Goal: Task Accomplishment & Management: Complete application form

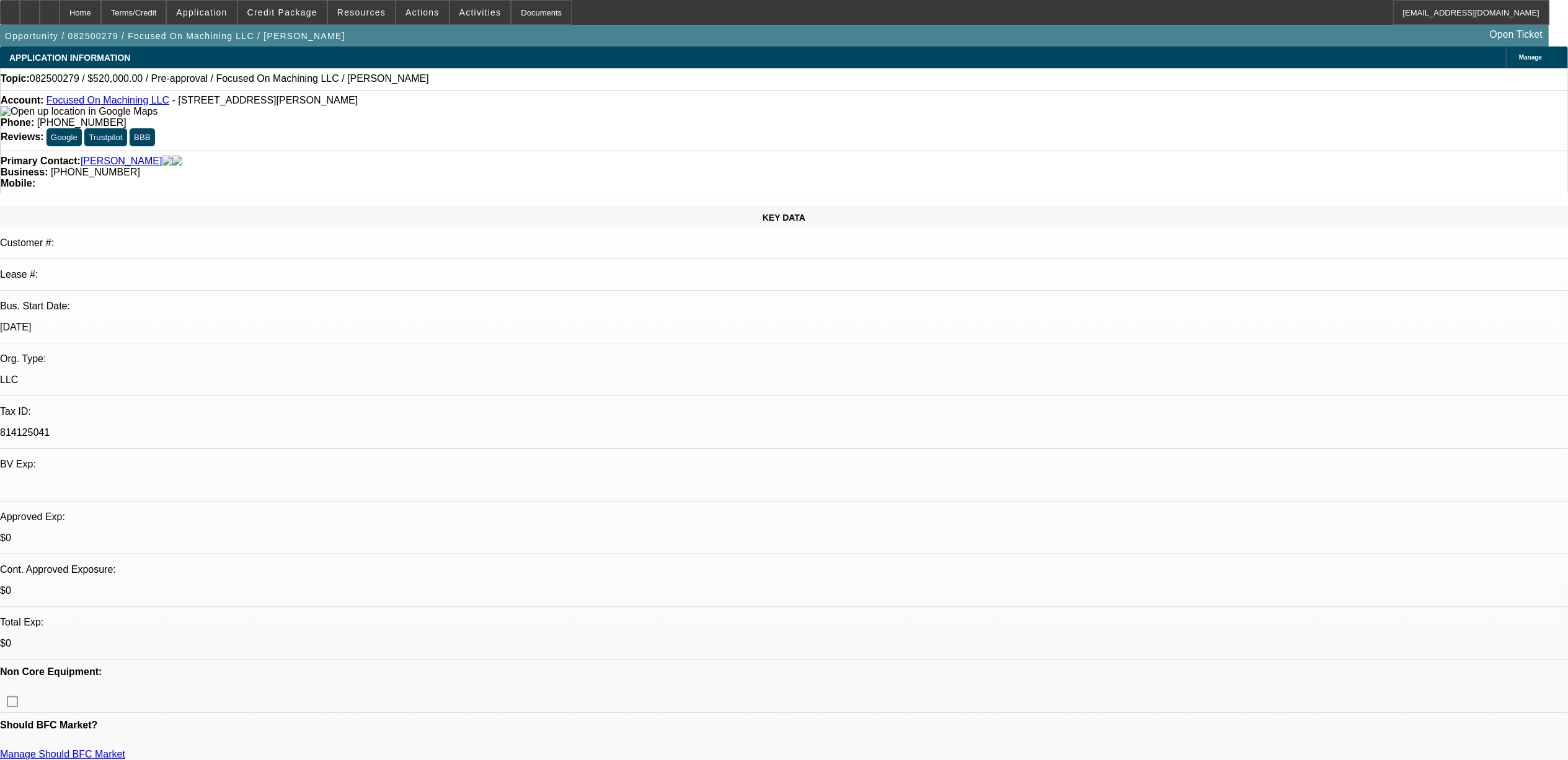
select select "0"
select select "2"
select select "0.1"
select select "1"
select select "2"
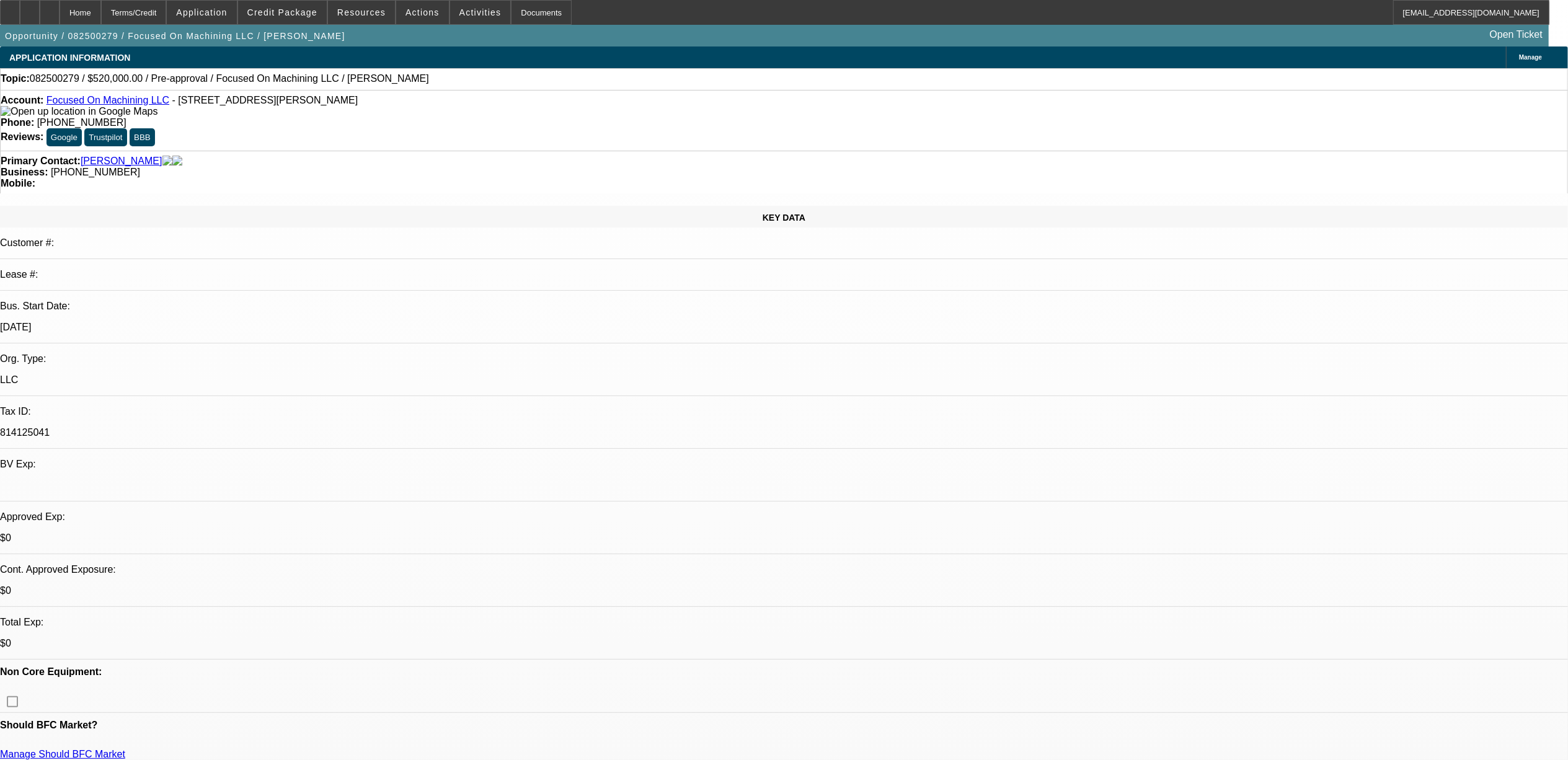
select select "4"
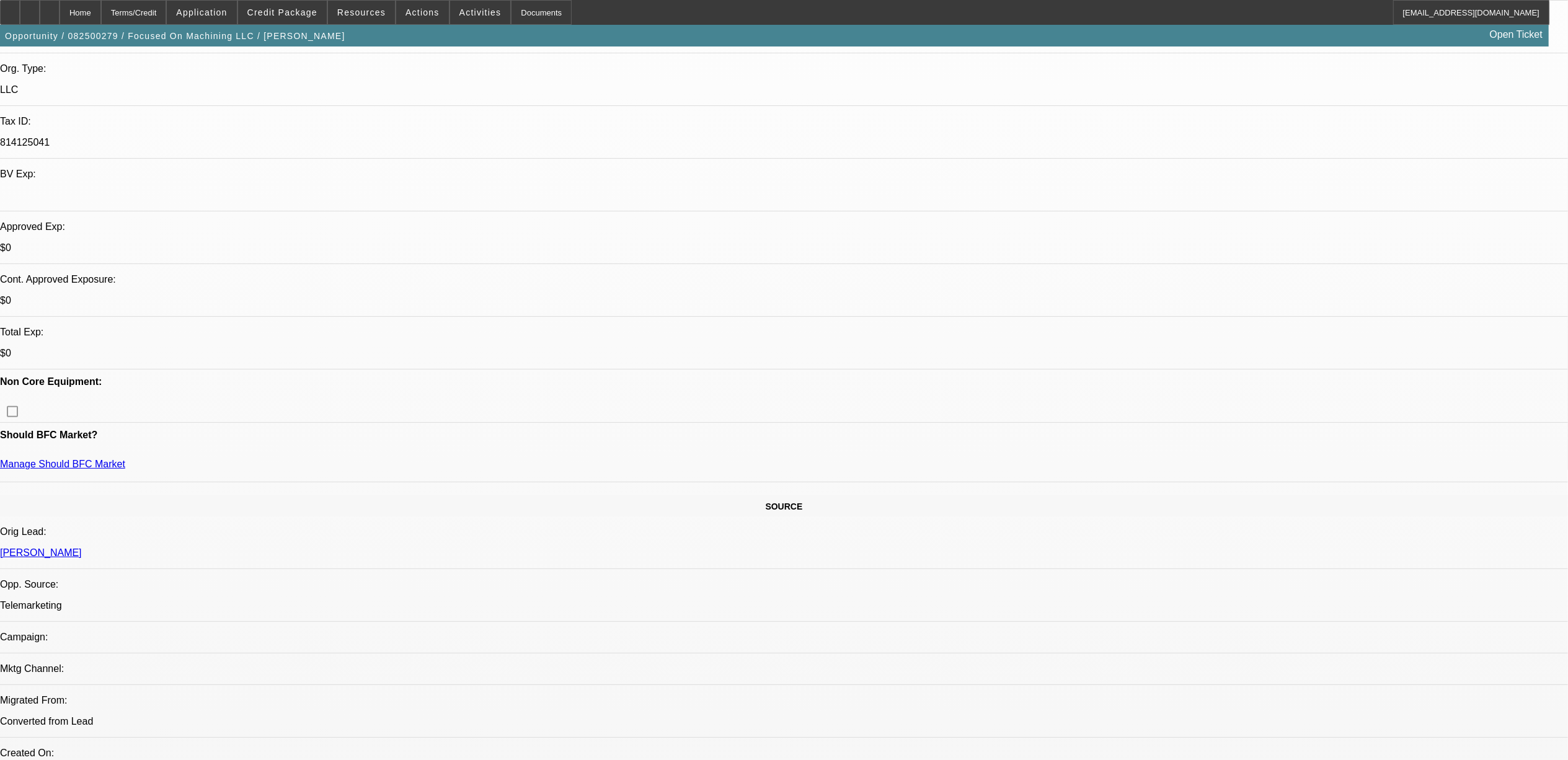
scroll to position [330, 0]
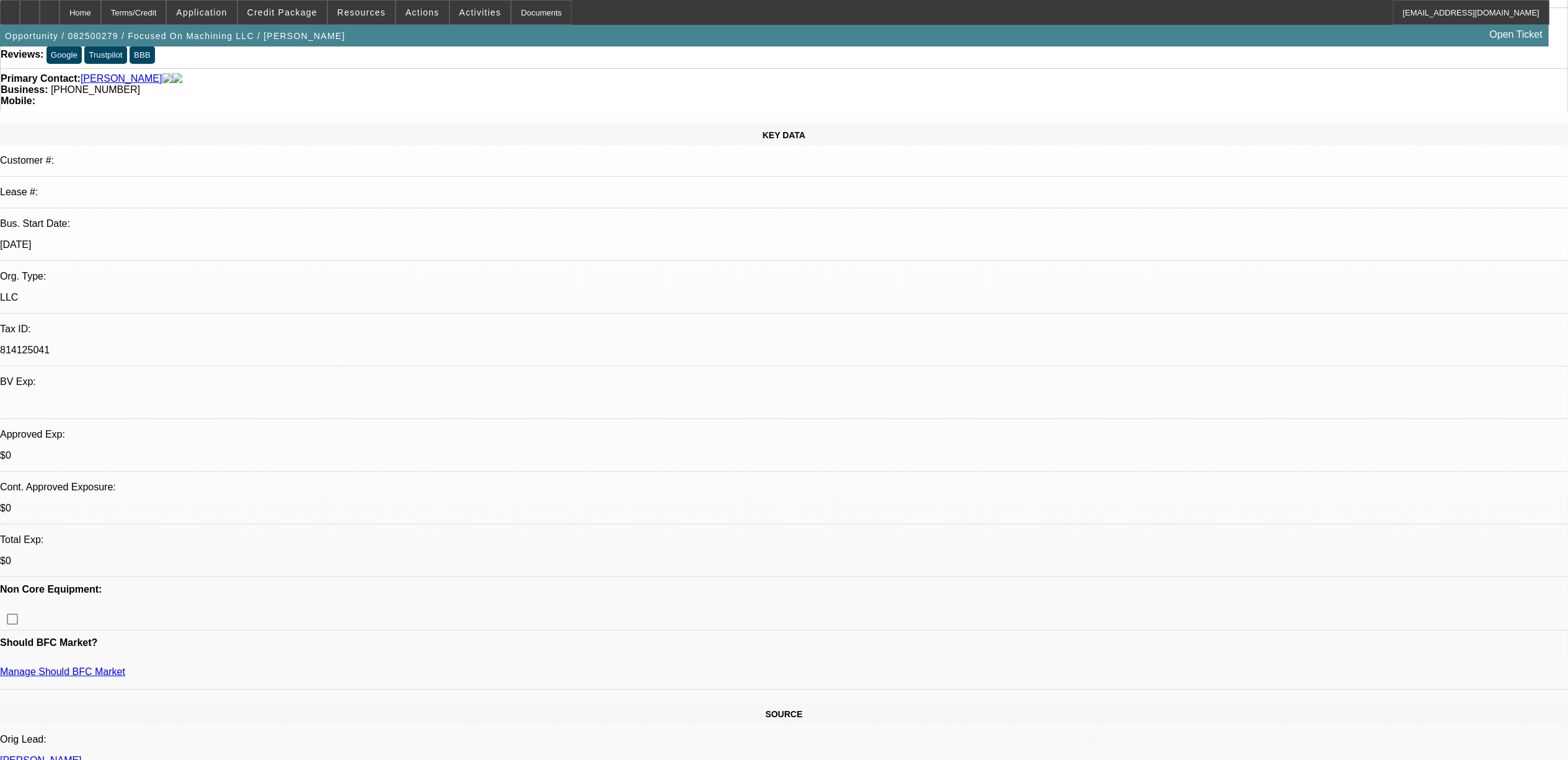
scroll to position [0, 0]
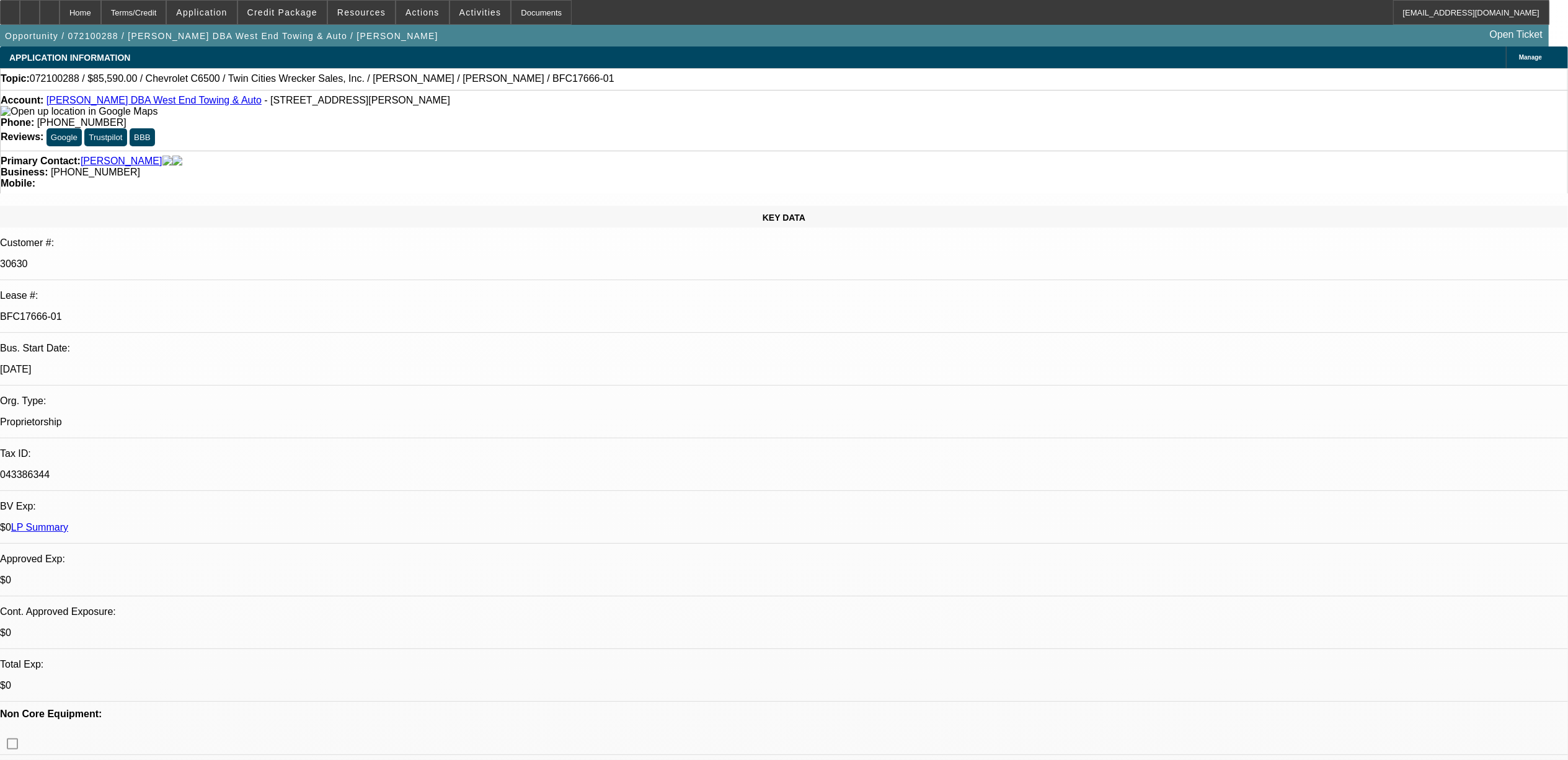
select select "0"
select select "2"
select select "0"
select select "0.1"
select select "2"
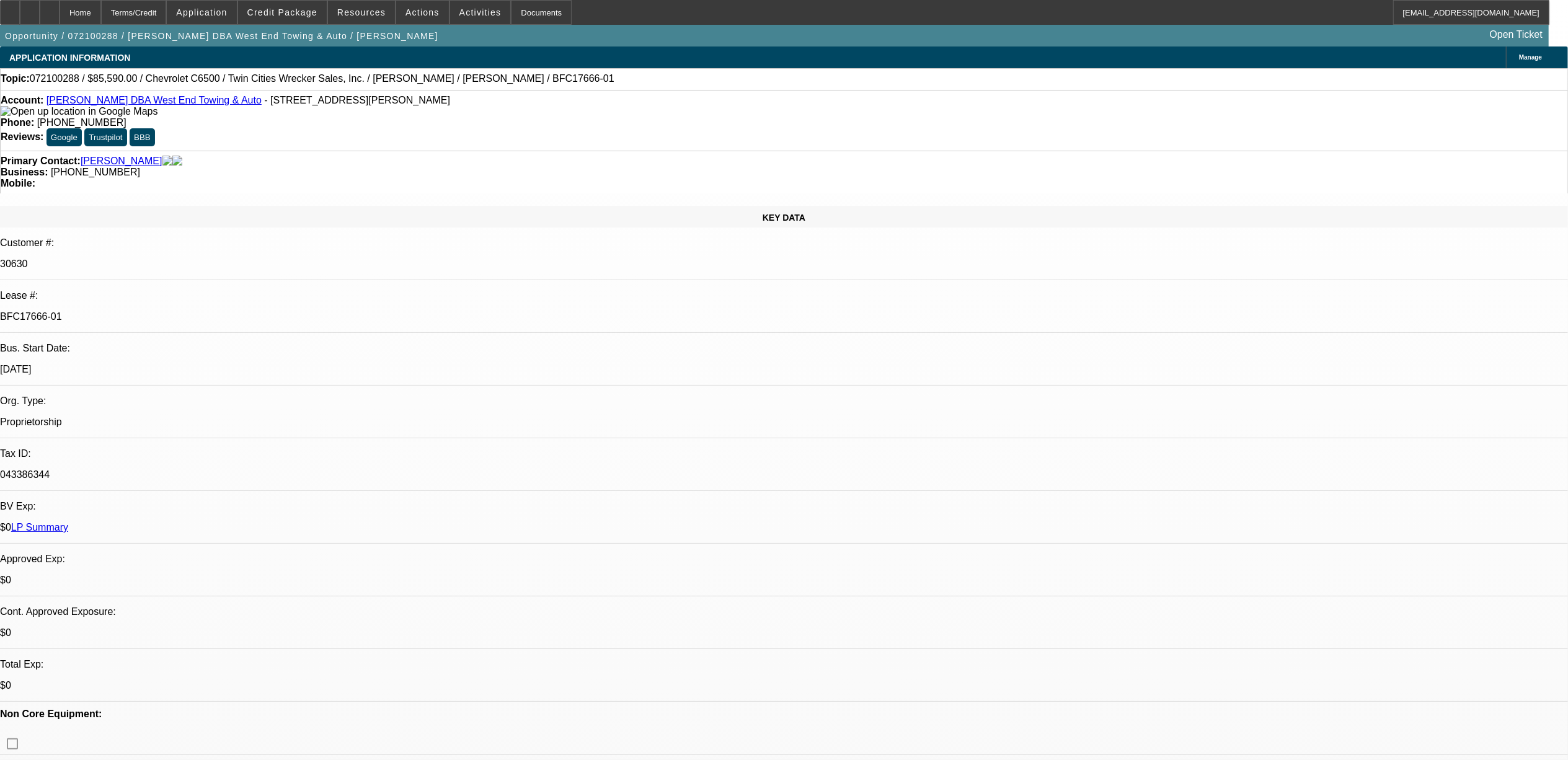
select select "0"
select select "2"
select select "0"
select select "1"
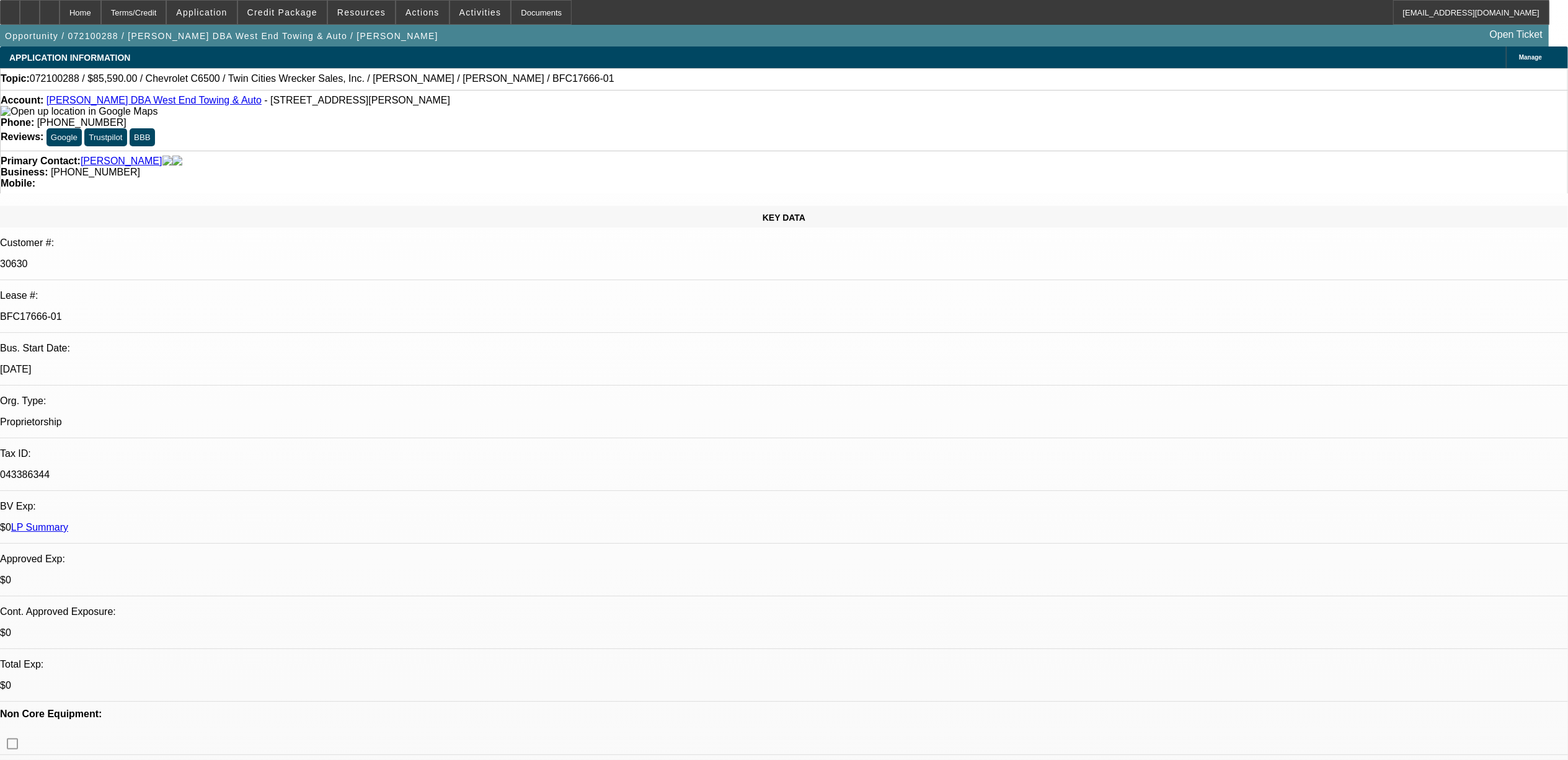
select select "2"
select select "6"
select select "1"
select select "2"
select select "6"
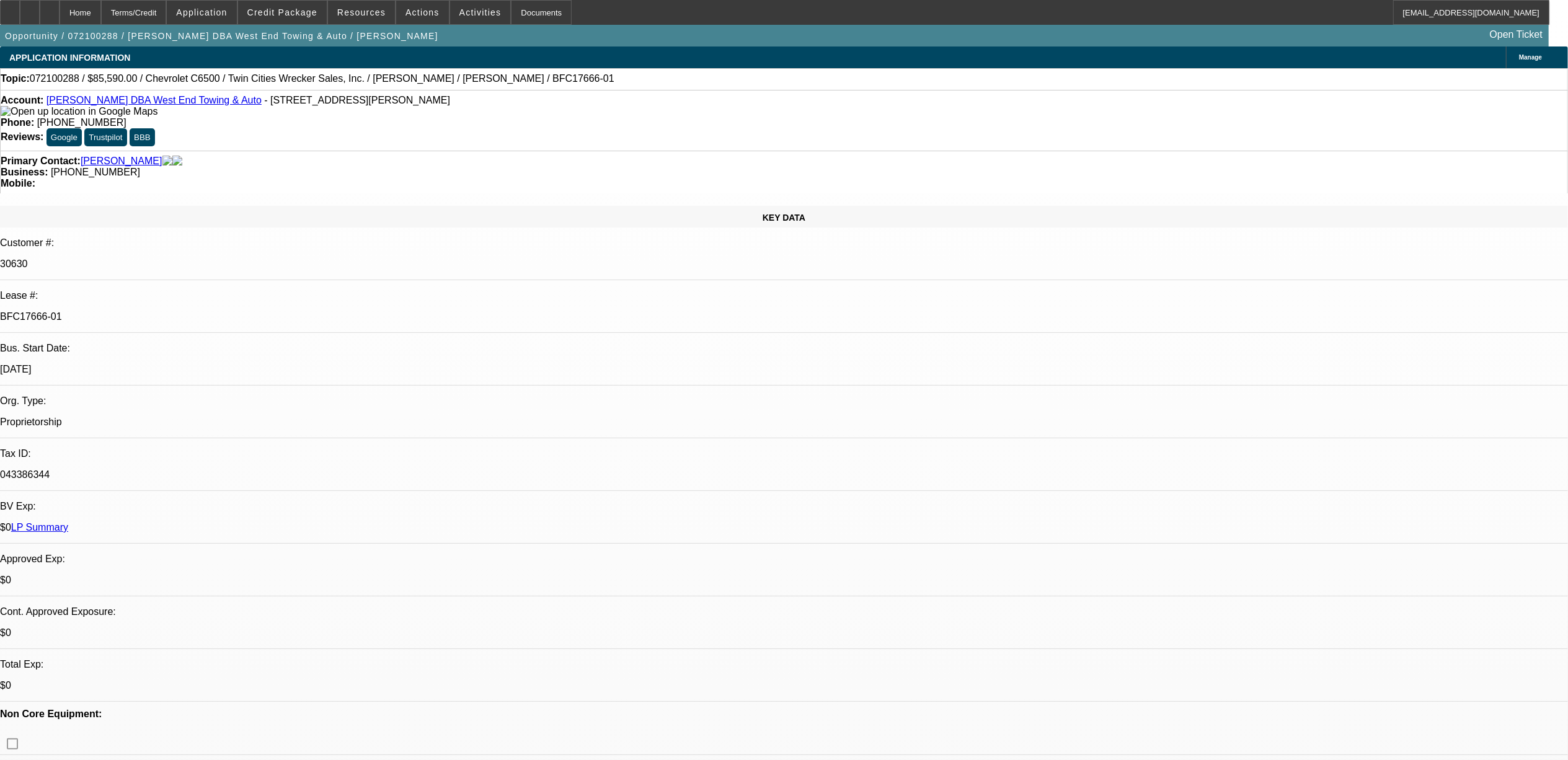
select select "1"
select select "2"
select select "6"
click at [174, 105] on link "Adam Simmons DBA West End Towing & Auto" at bounding box center [154, 100] width 216 height 11
click at [68, 522] on link "LP Summary" at bounding box center [39, 528] width 57 height 11
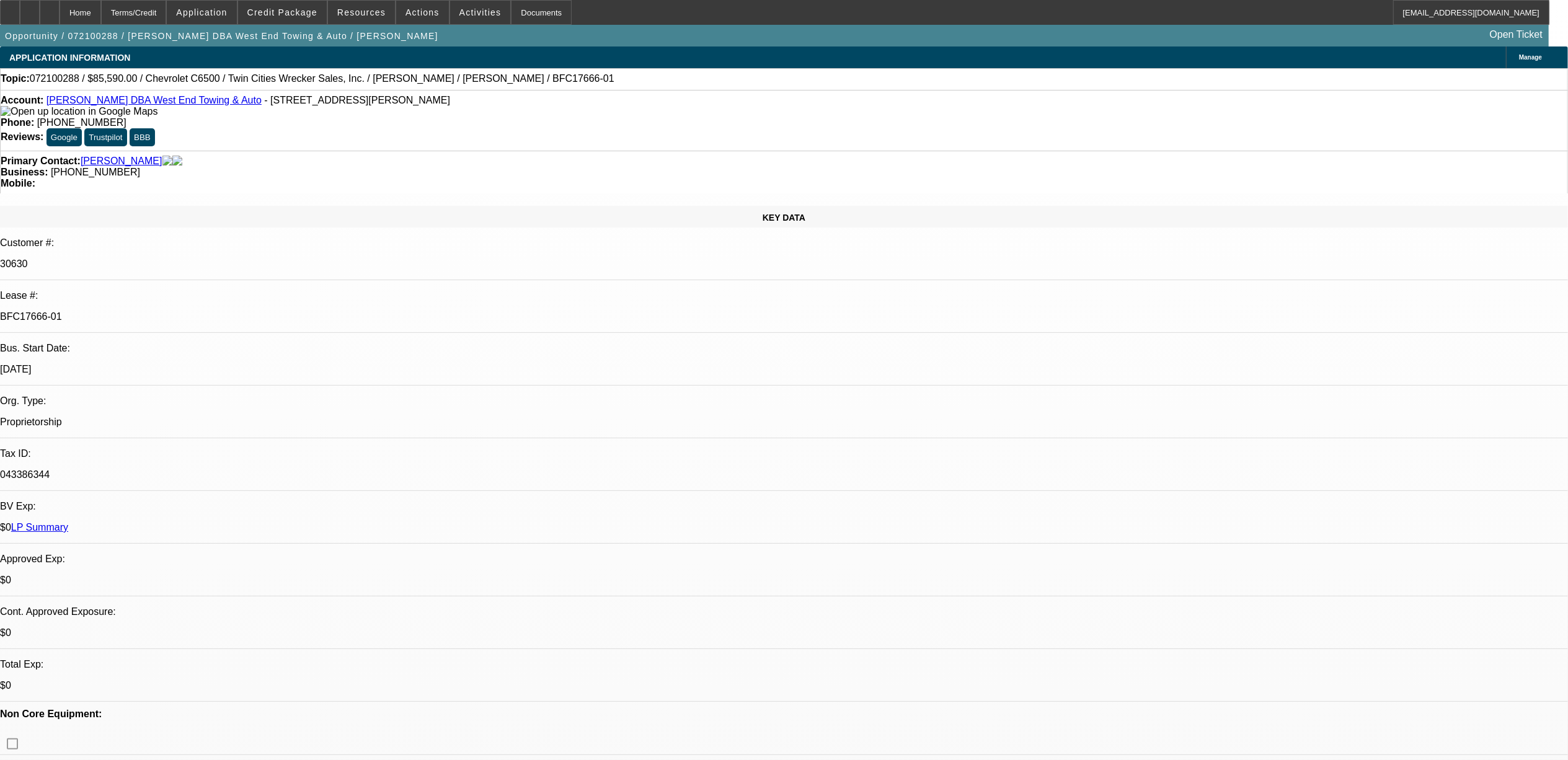
drag, startPoint x: 236, startPoint y: 232, endPoint x: 181, endPoint y: 232, distance: 55.0
click at [181, 364] on div "1/1/98" at bounding box center [784, 369] width 1568 height 11
drag, startPoint x: 181, startPoint y: 232, endPoint x: 330, endPoint y: 253, distance: 150.5
click at [330, 469] on div "043386344" at bounding box center [784, 475] width 1568 height 11
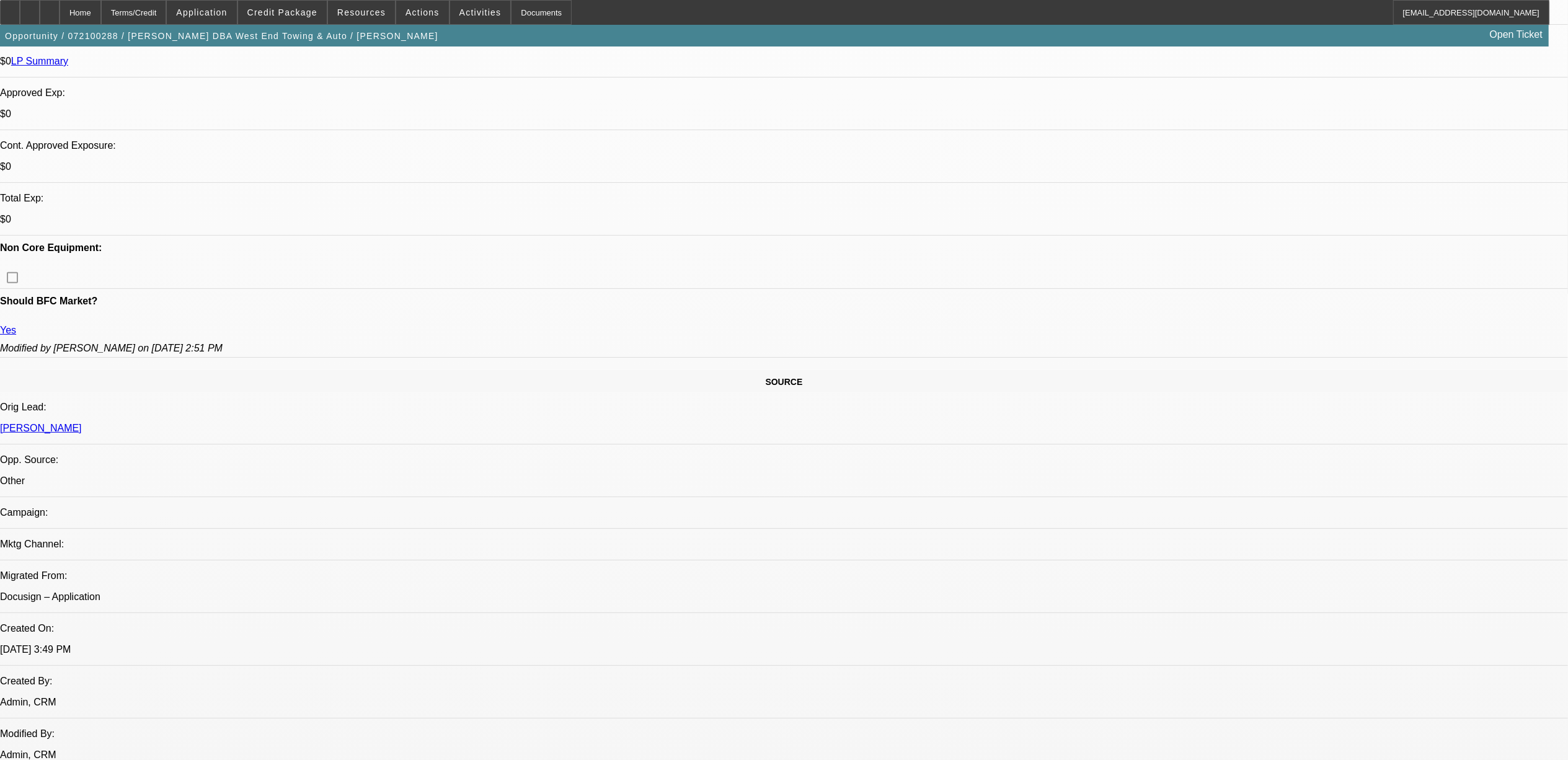
scroll to position [496, 0]
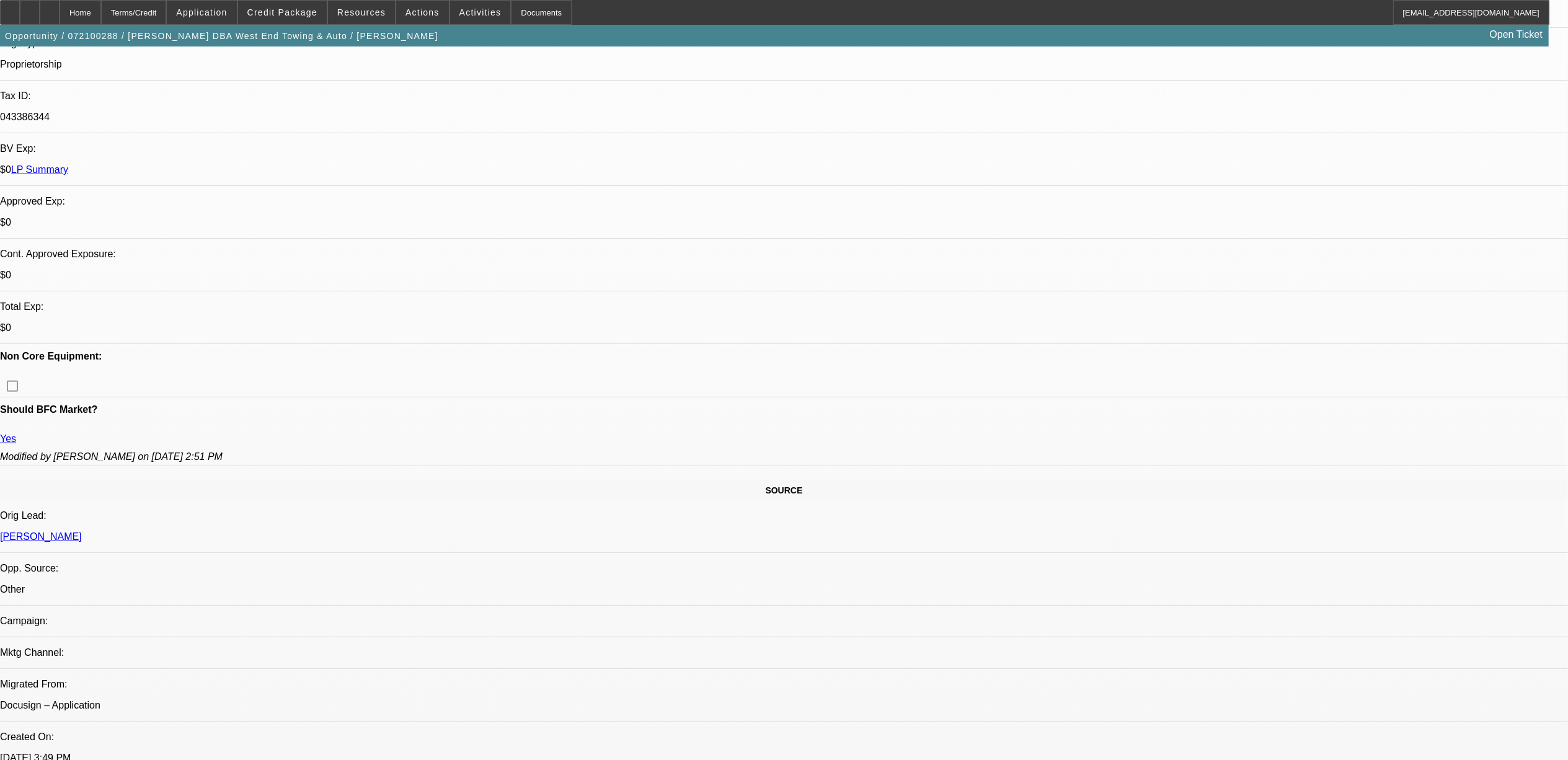
scroll to position [330, 0]
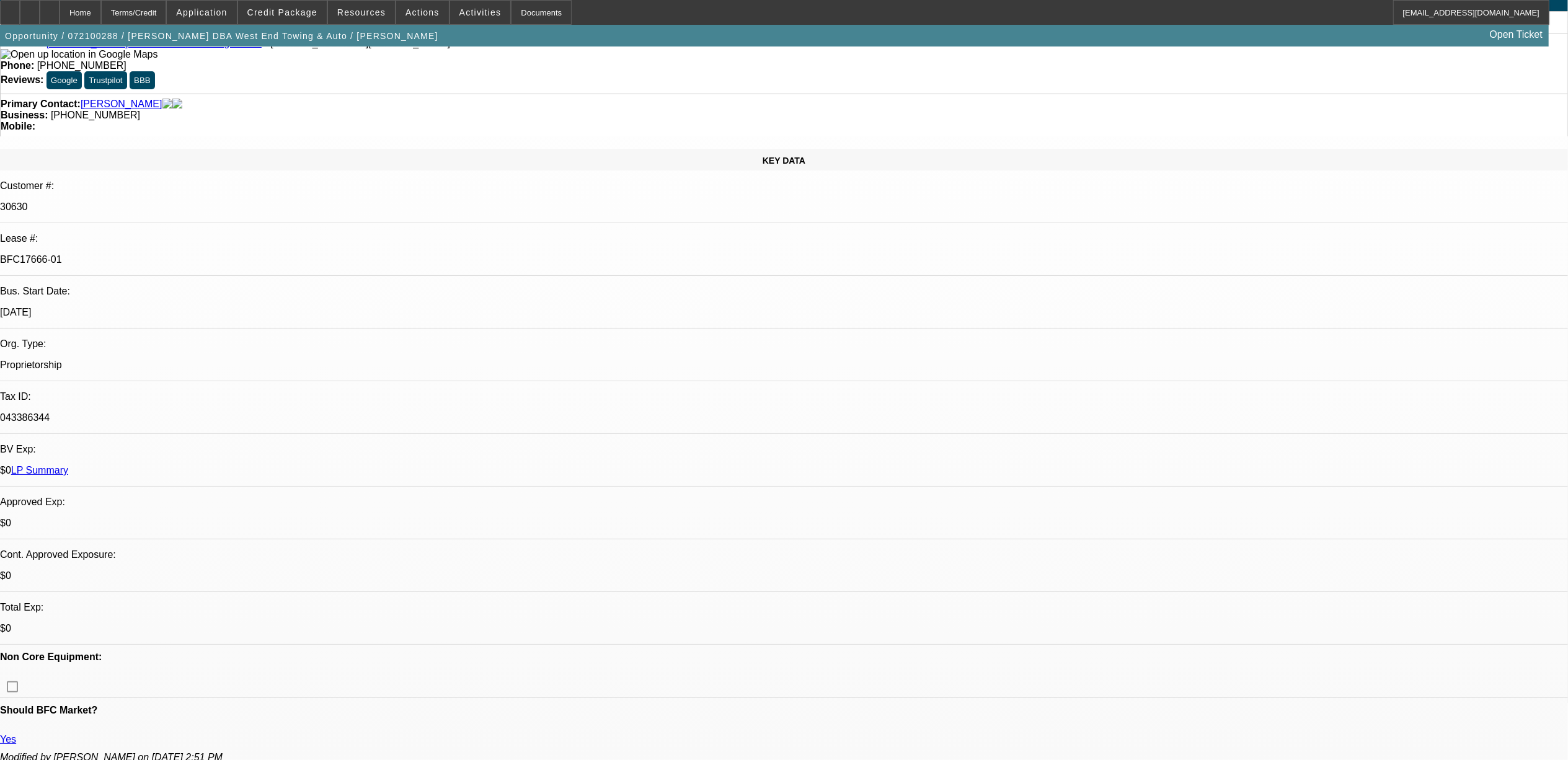
scroll to position [0, 0]
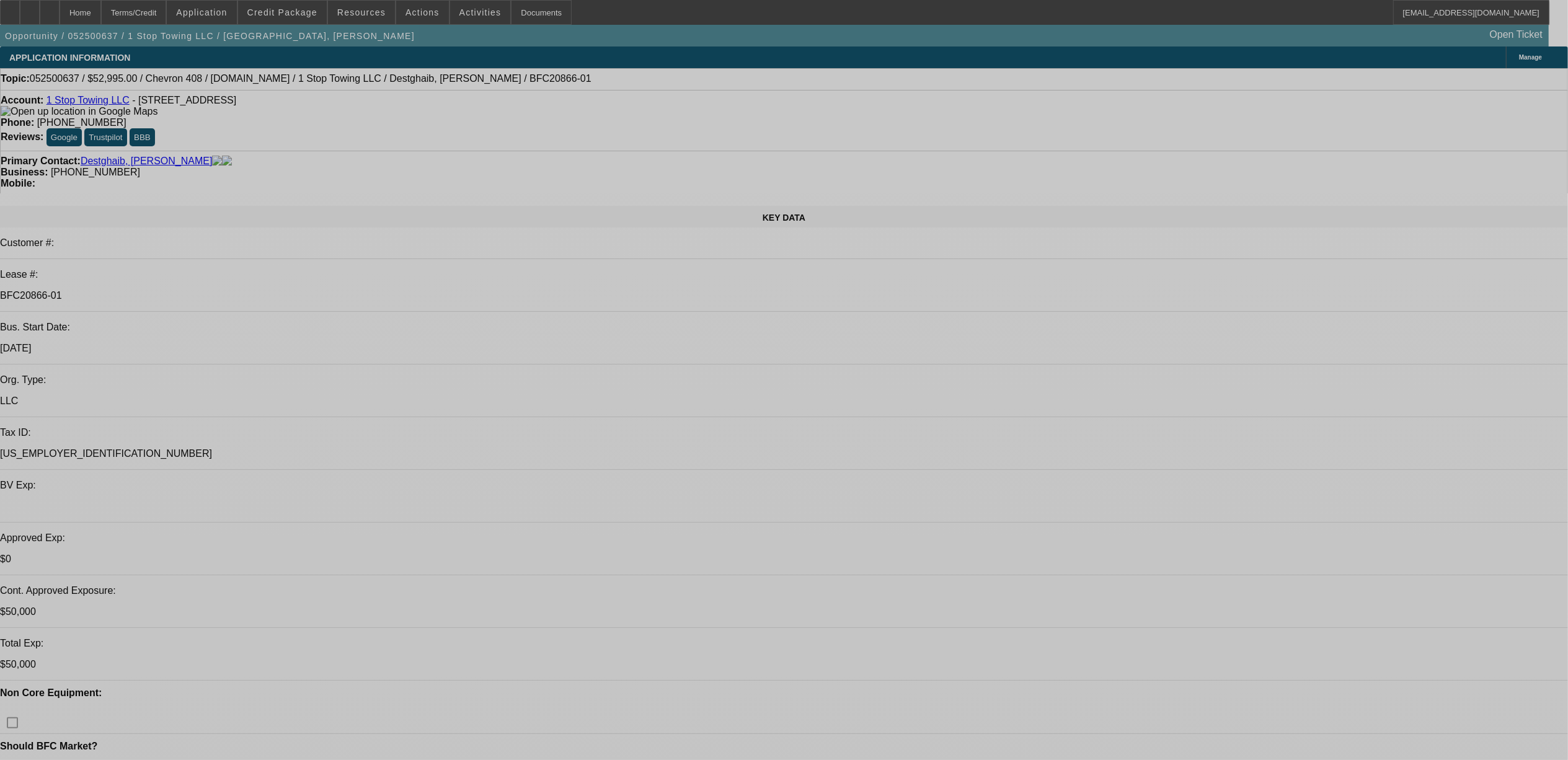
select select "0"
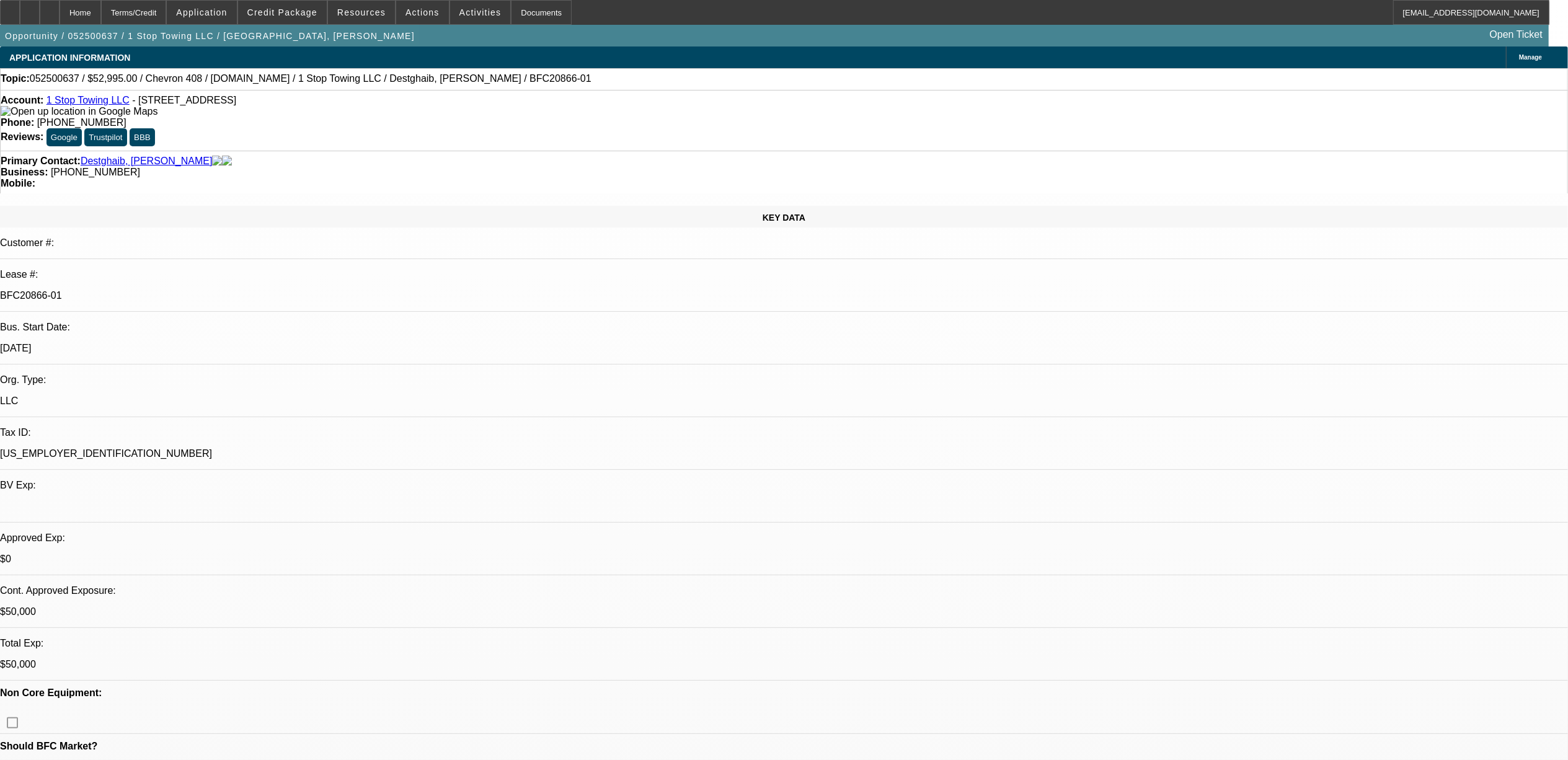
select select "0.1"
select select "0"
select select "0.1"
select select "0"
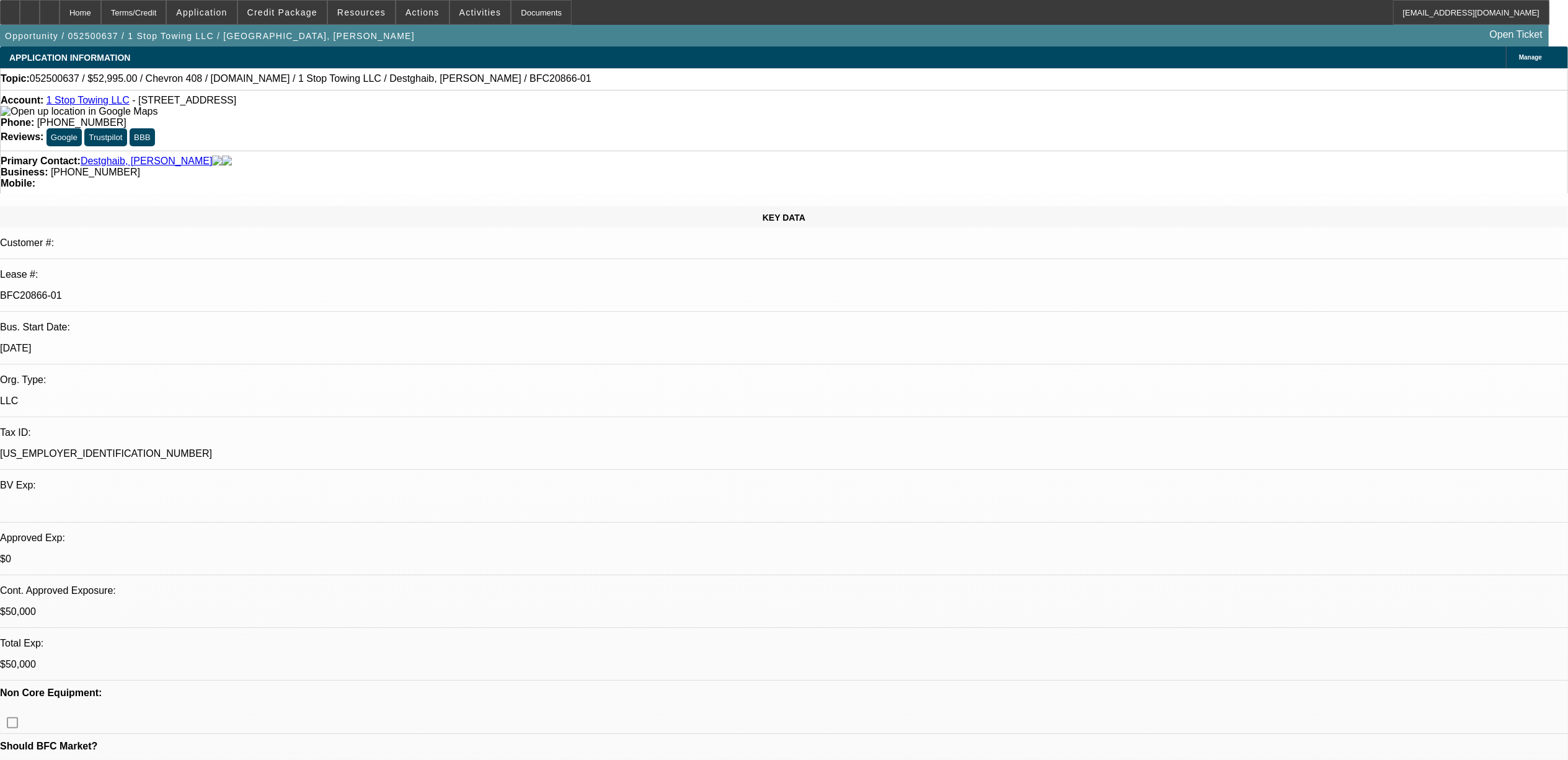
select select "0"
select select "0.1"
select select "0"
select select "0.1"
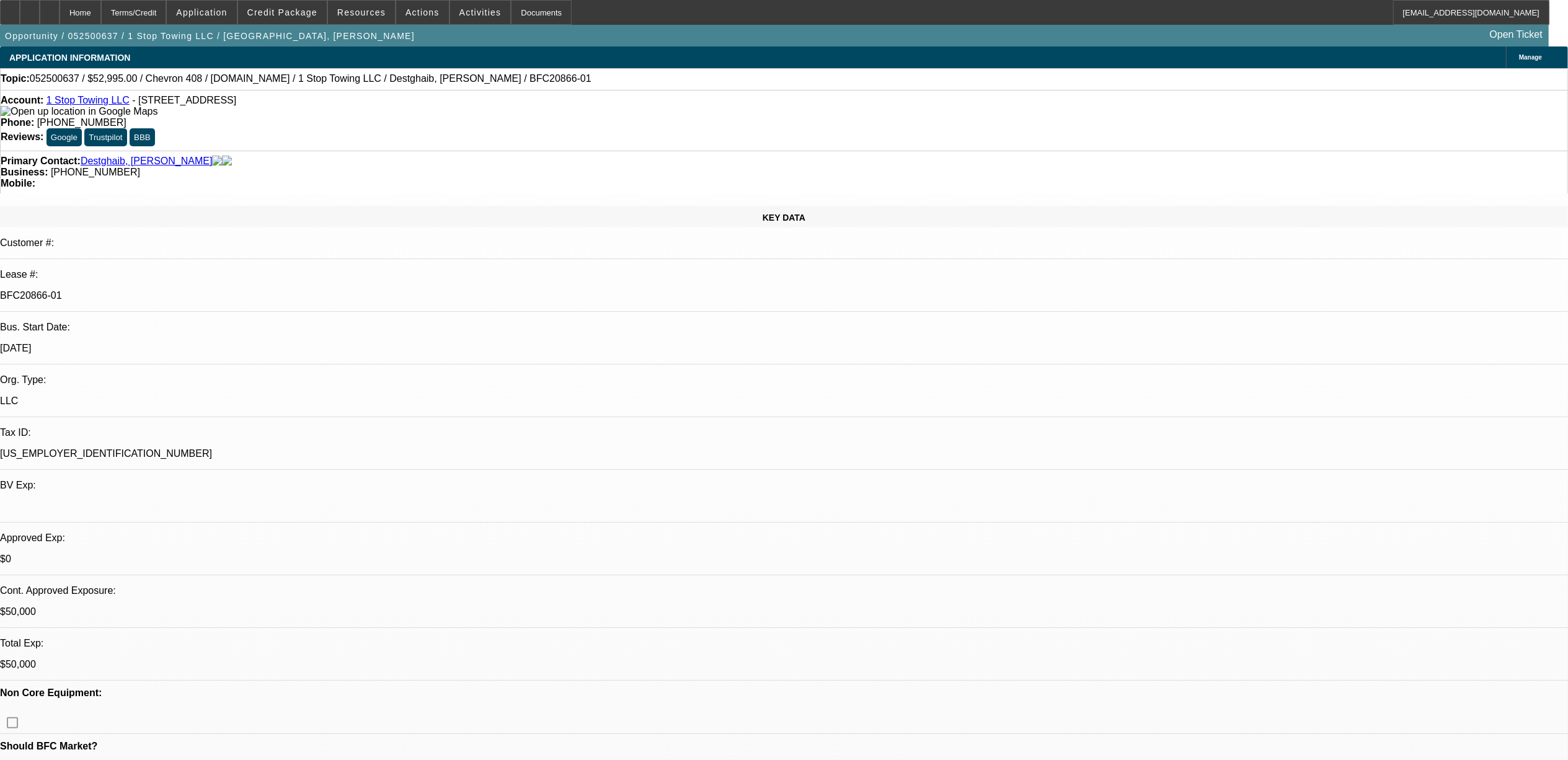
select select "1"
select select "3"
select select "5"
select select "1"
select select "3"
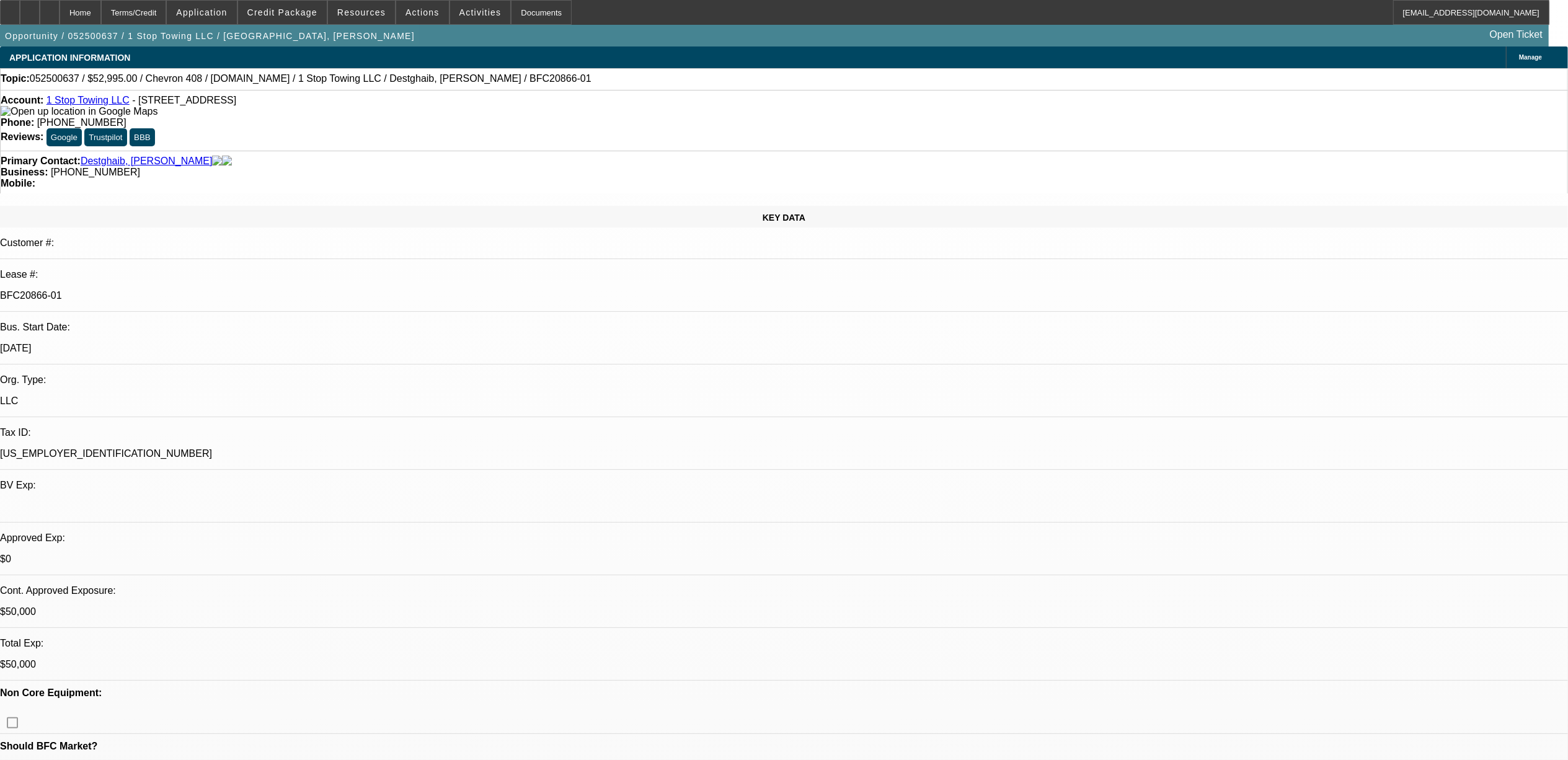
select select "5"
select select "1"
select select "3"
select select "5"
select select "1"
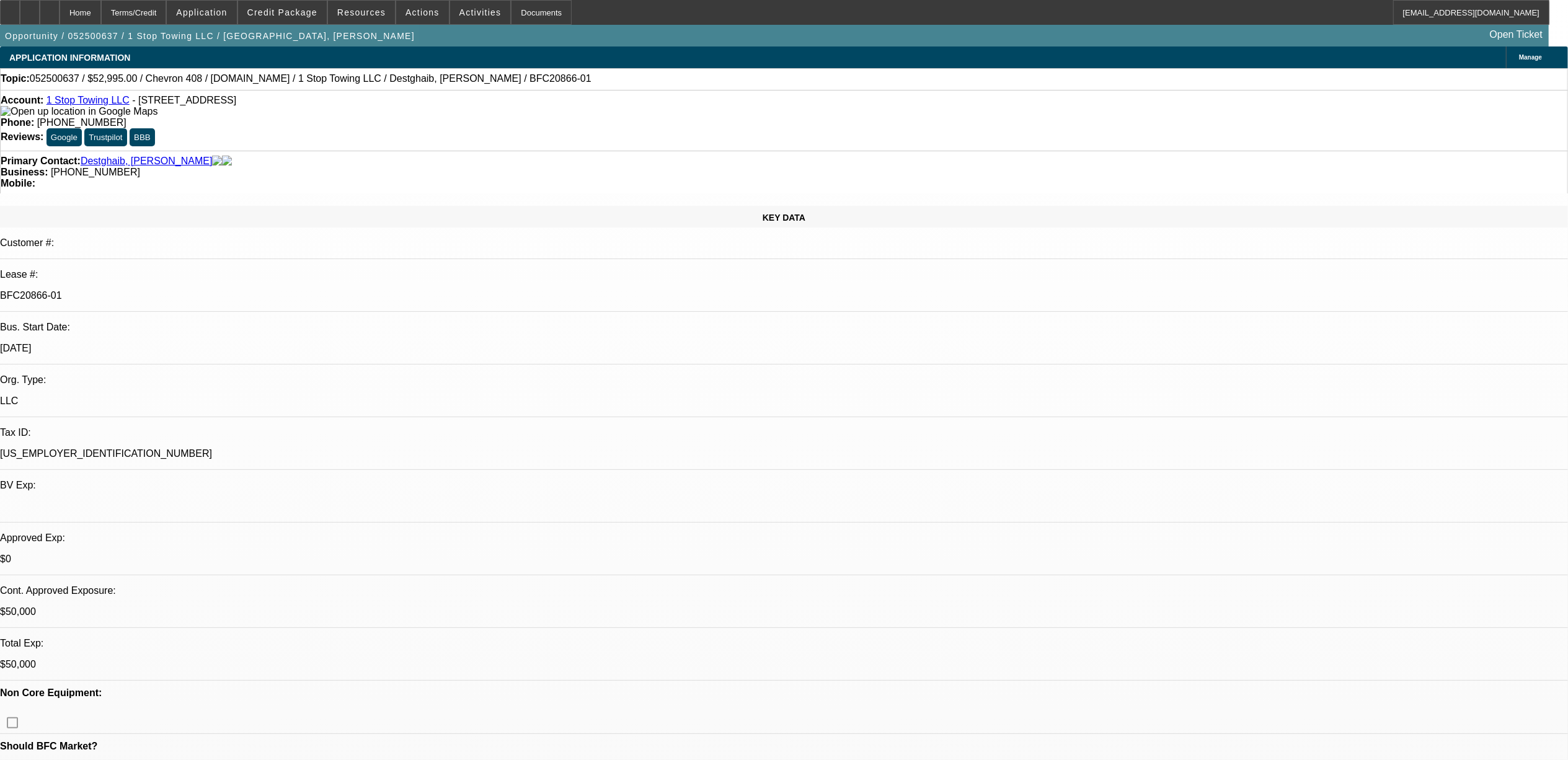
select select "3"
select select "5"
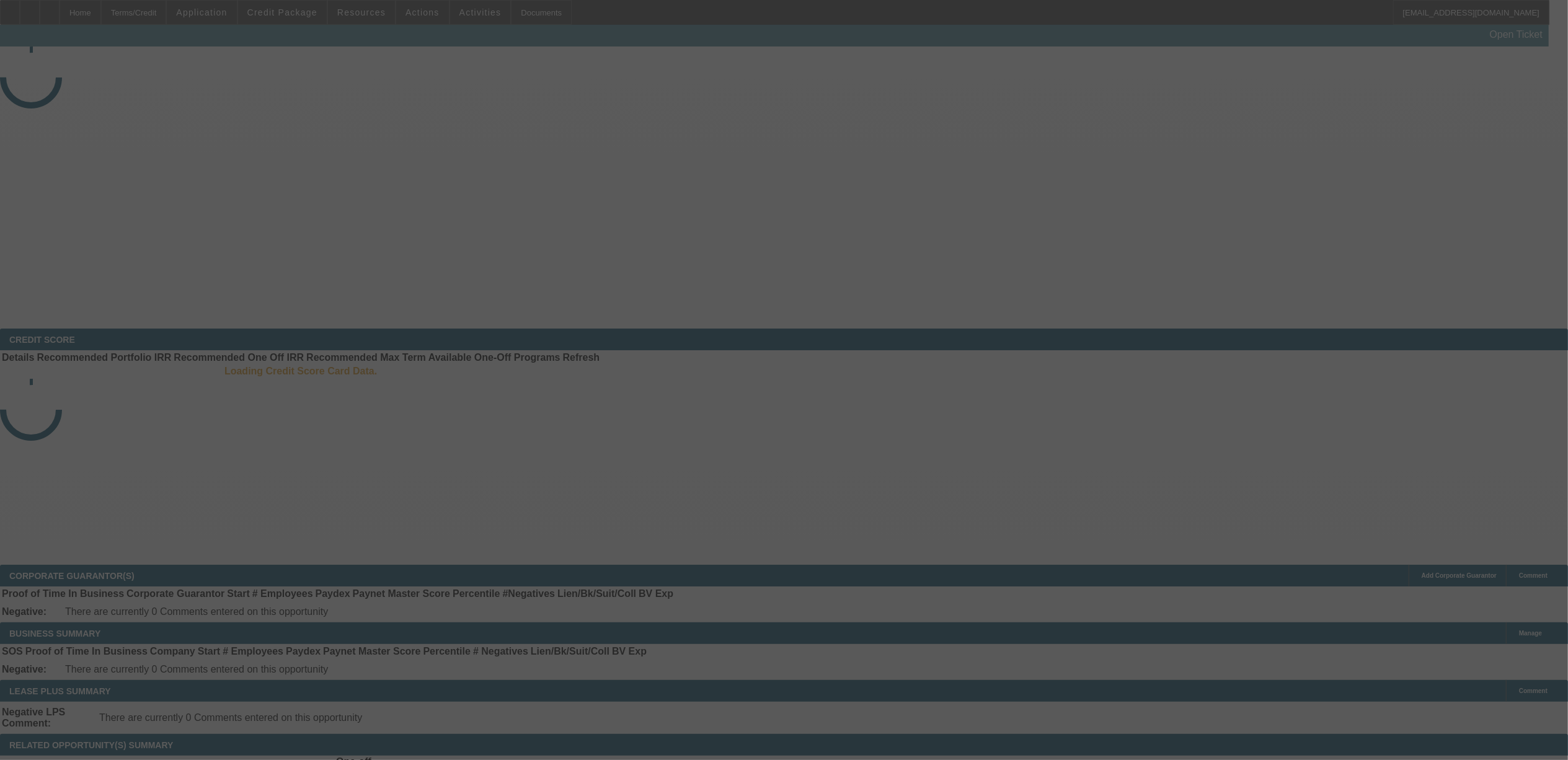
click at [1268, 391] on div at bounding box center [784, 380] width 1568 height 760
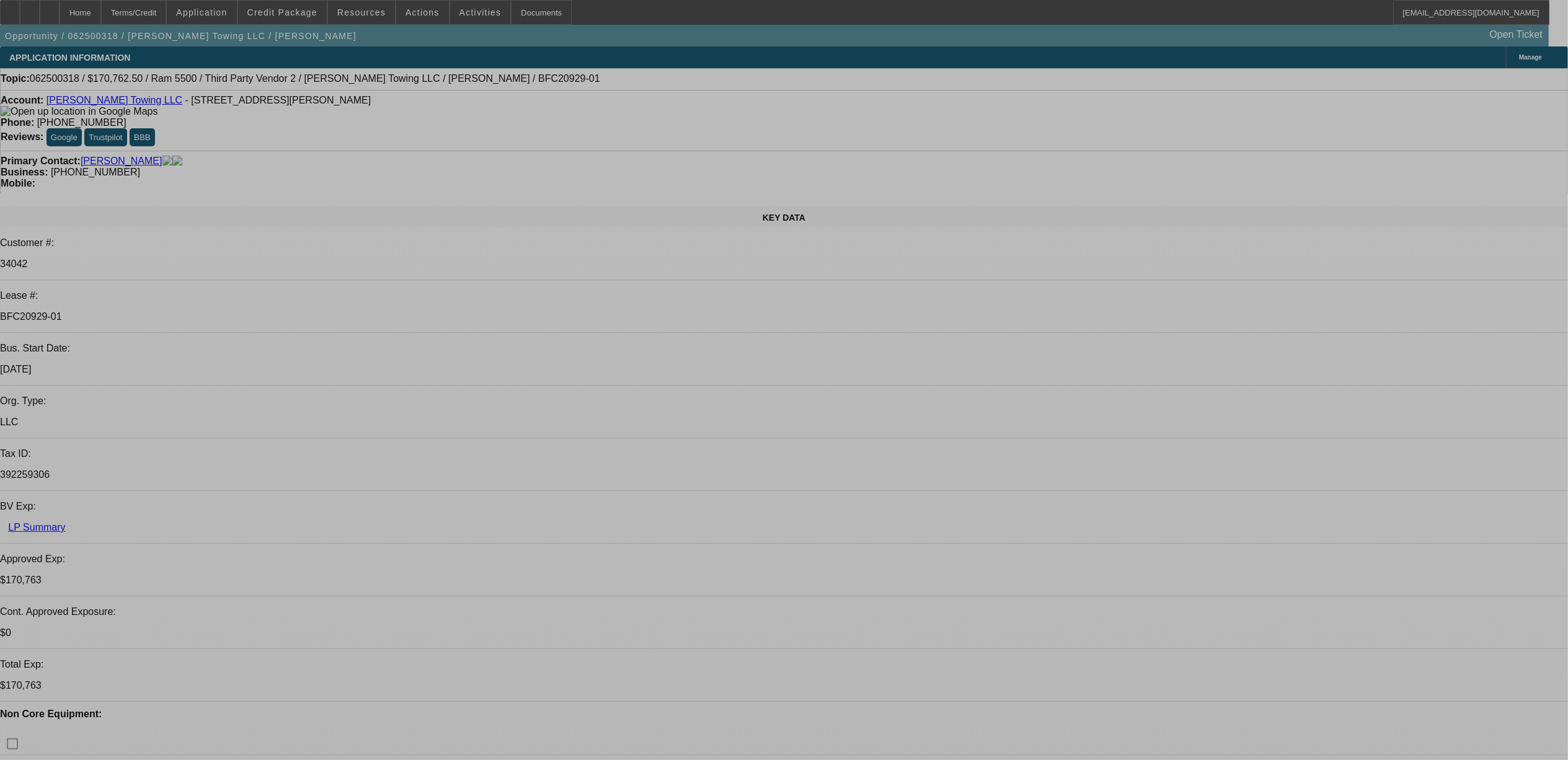
select select "0"
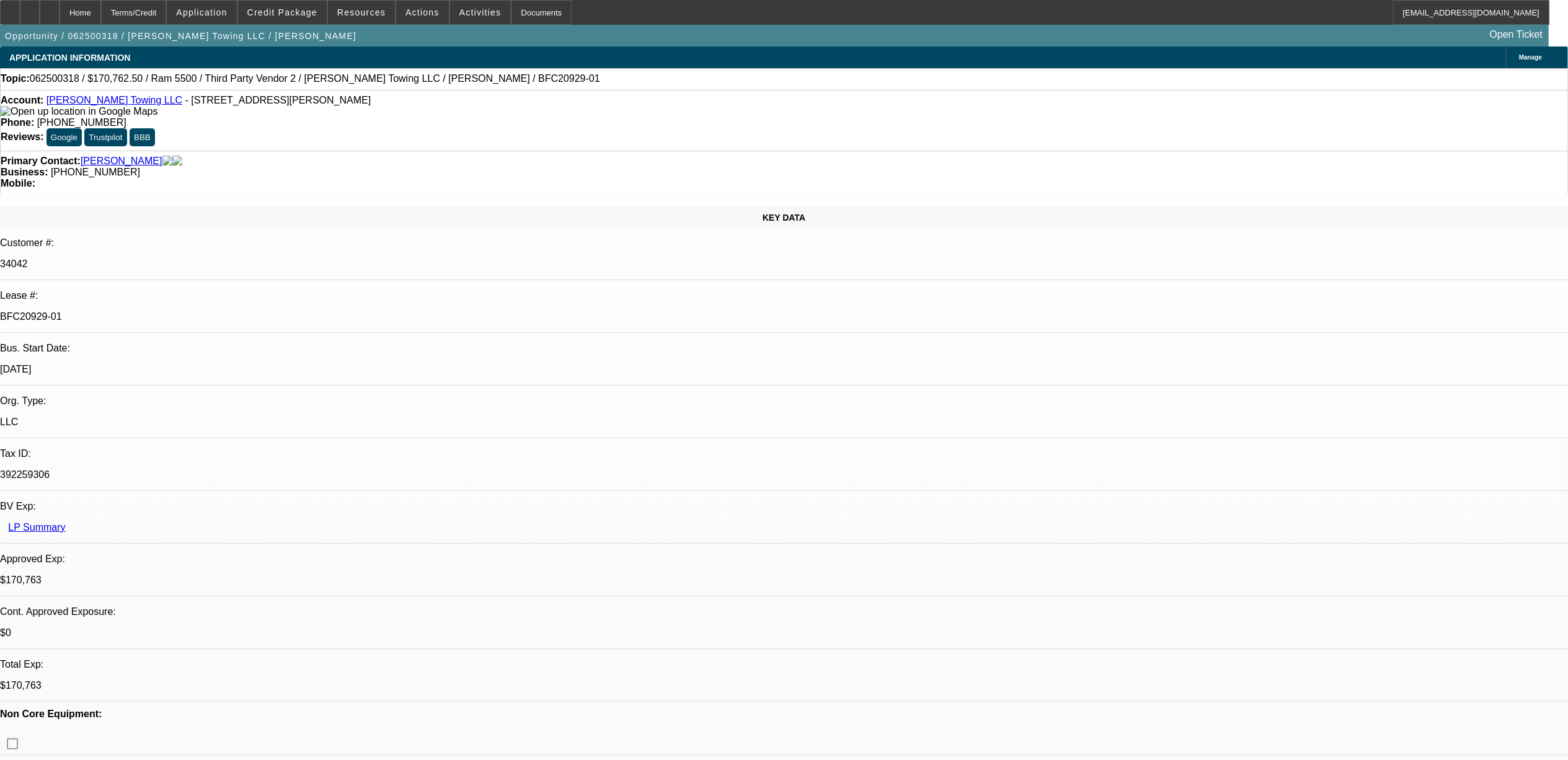
select select "0"
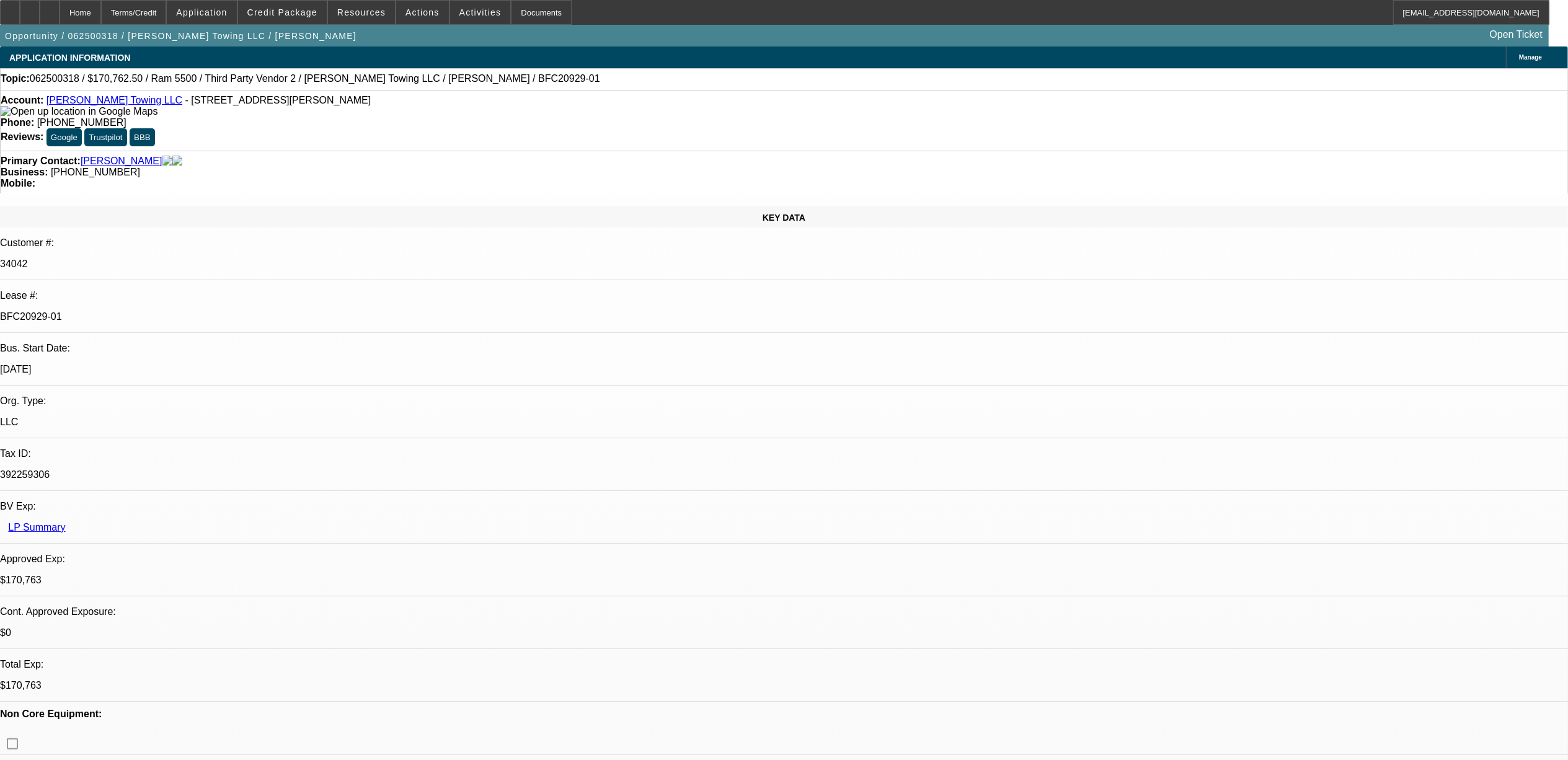
select select "0"
select select "1"
select select "2"
select select "6"
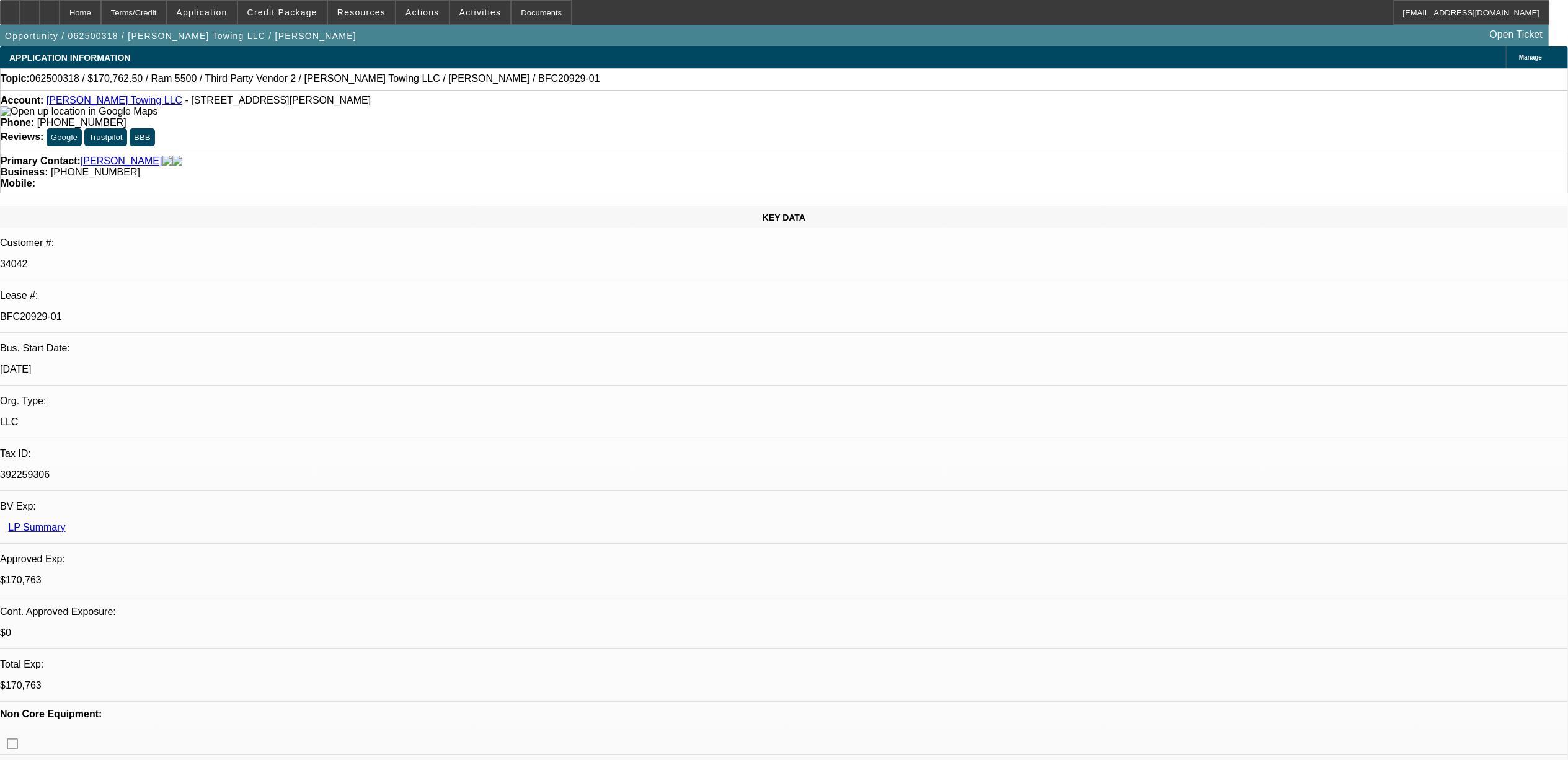
select select "1"
select select "2"
select select "6"
select select "1"
select select "2"
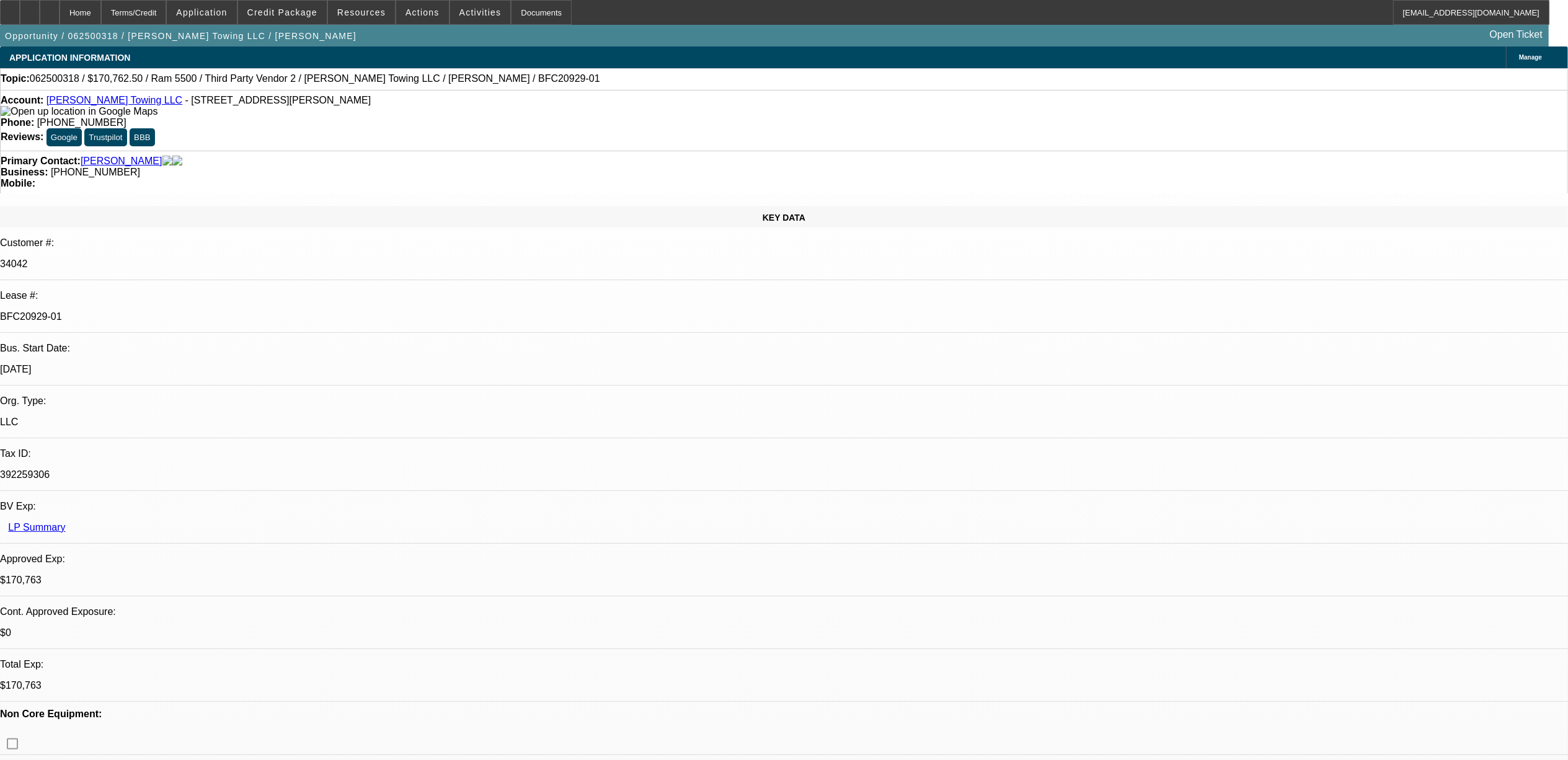
select select "6"
select select "1"
select select "2"
select select "6"
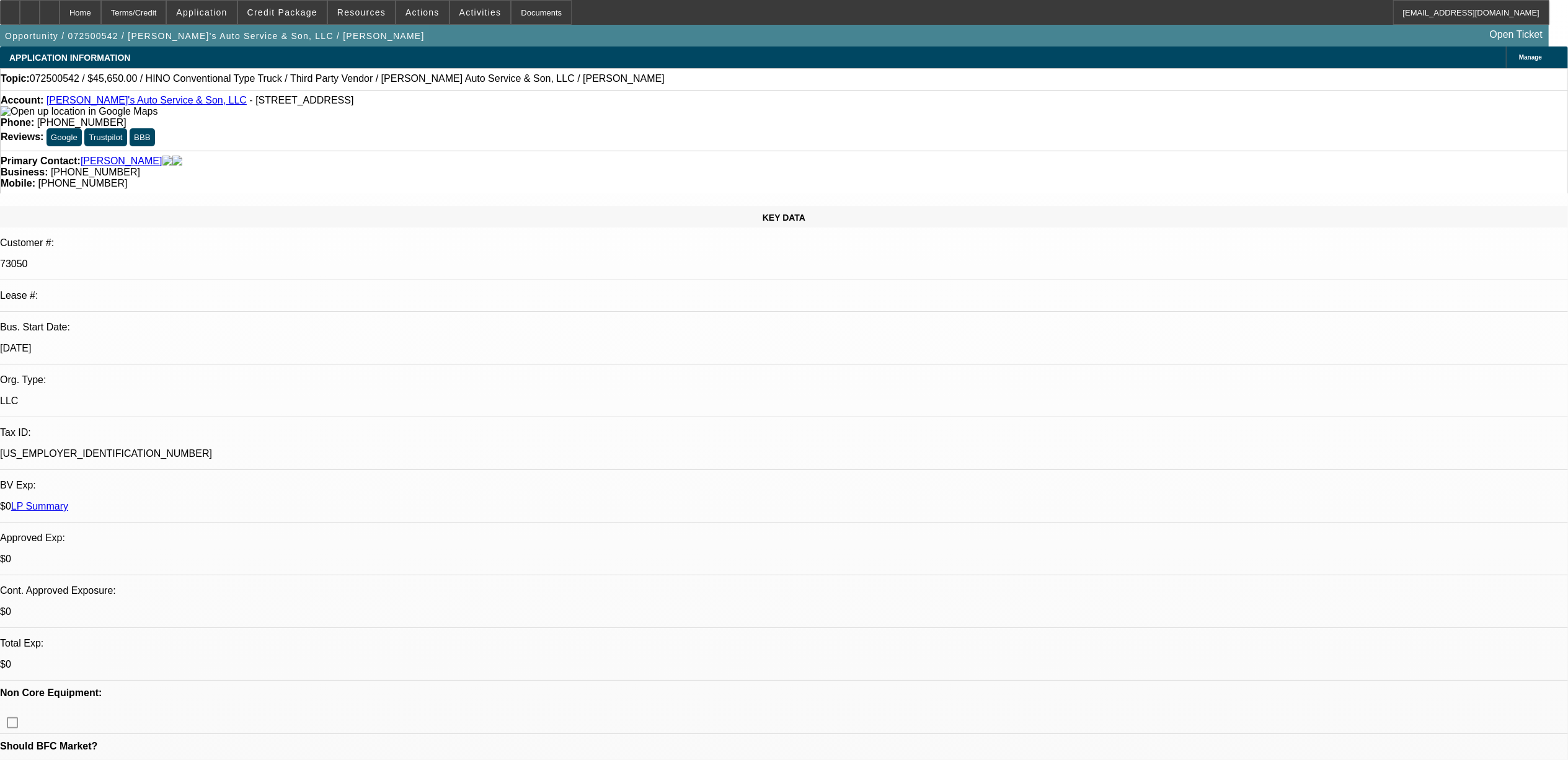
select select "0"
select select "0.1"
select select "0"
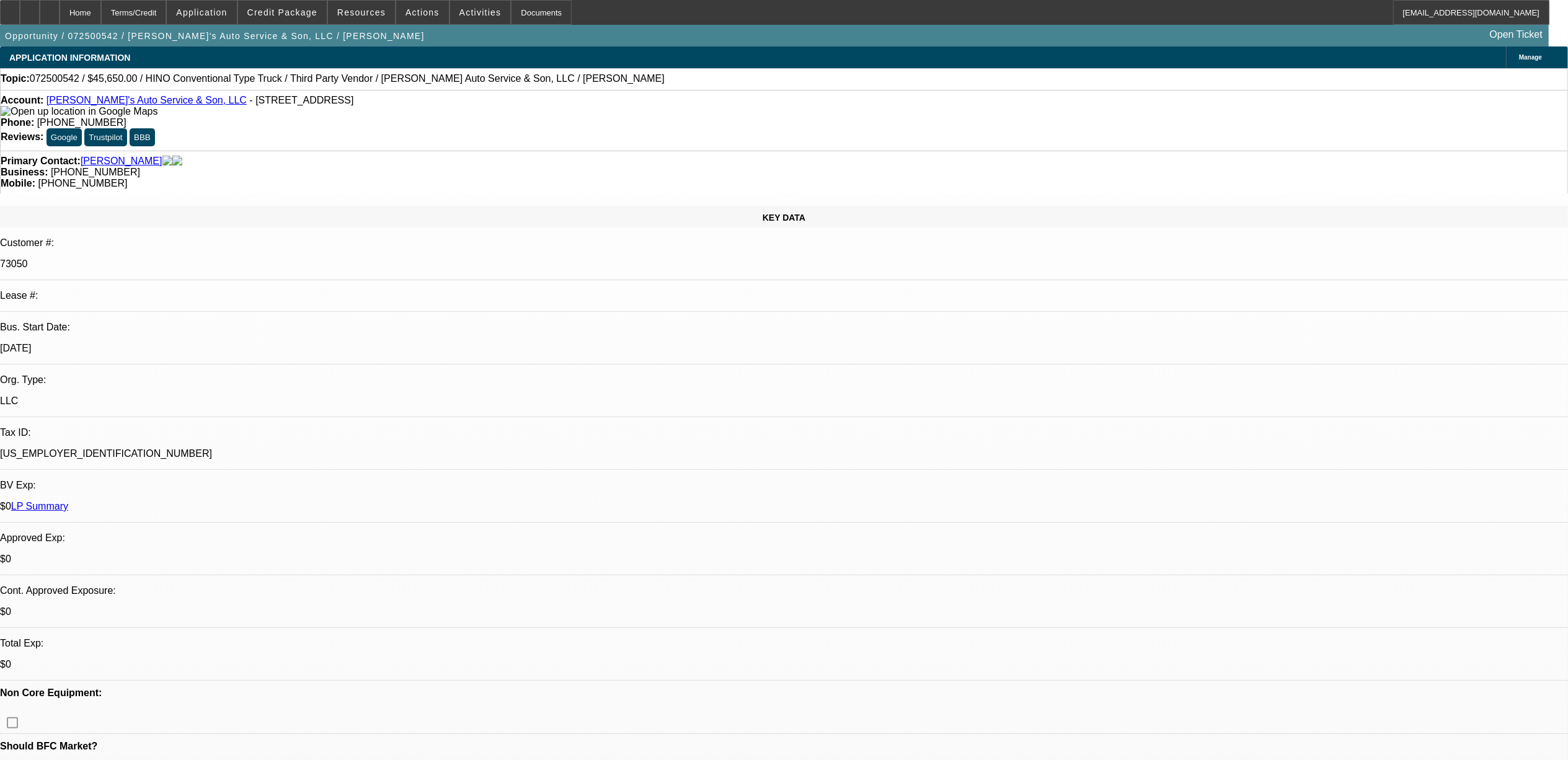
select select "0"
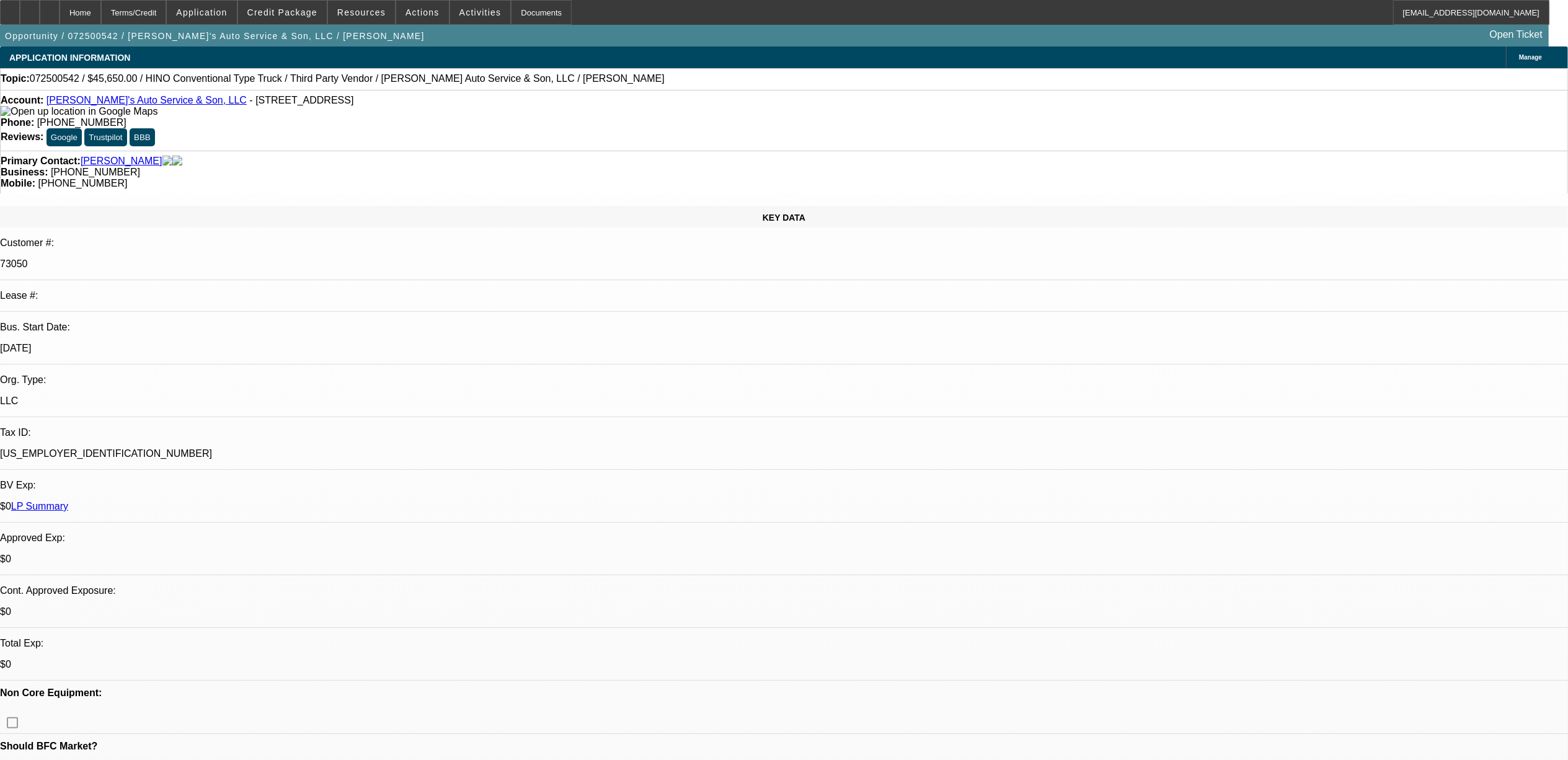
select select "0"
select select "0.1"
select select "1"
select select "4"
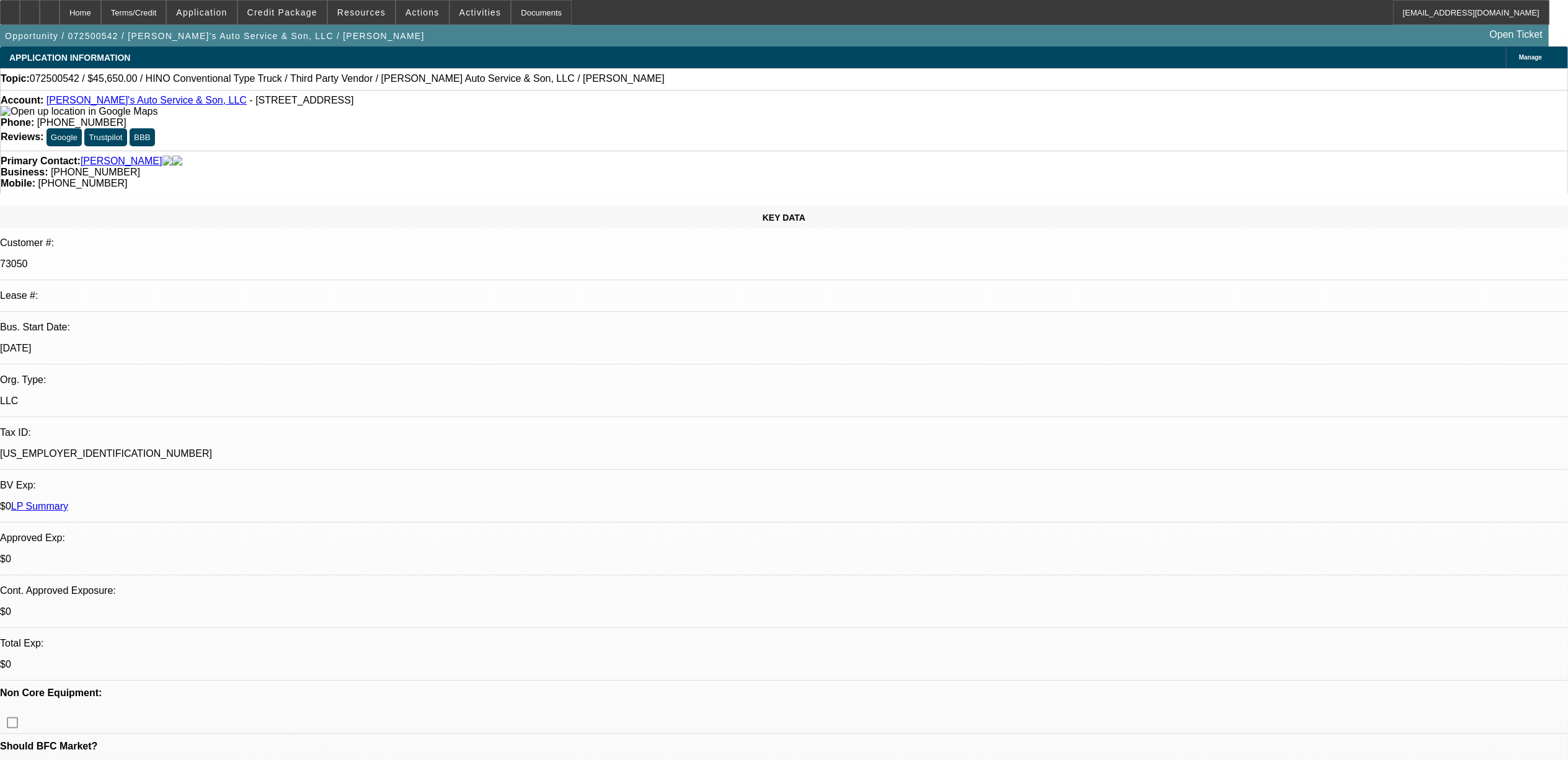
select select "1"
select select "6"
select select "1"
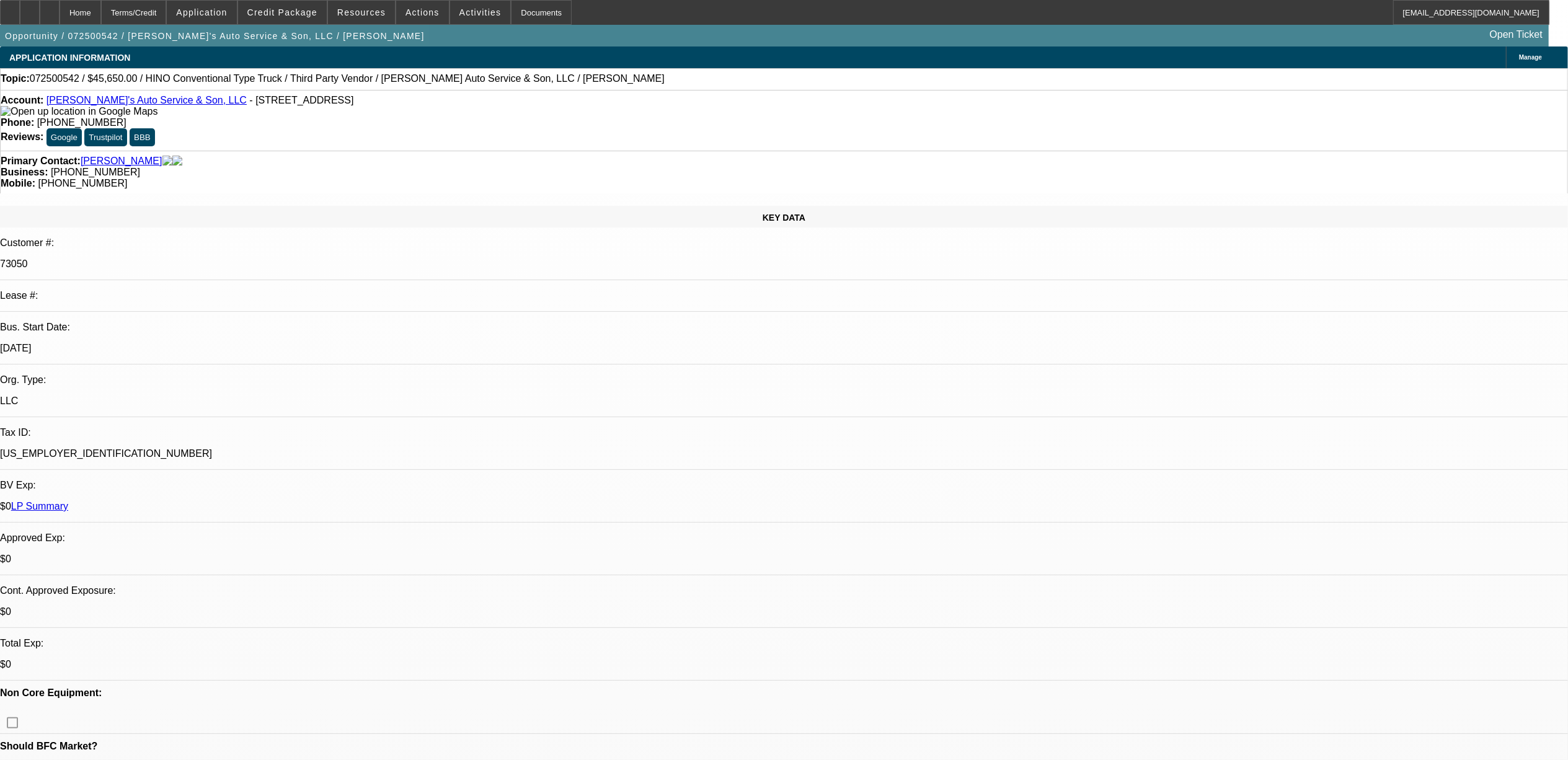
select select "6"
select select "1"
select select "4"
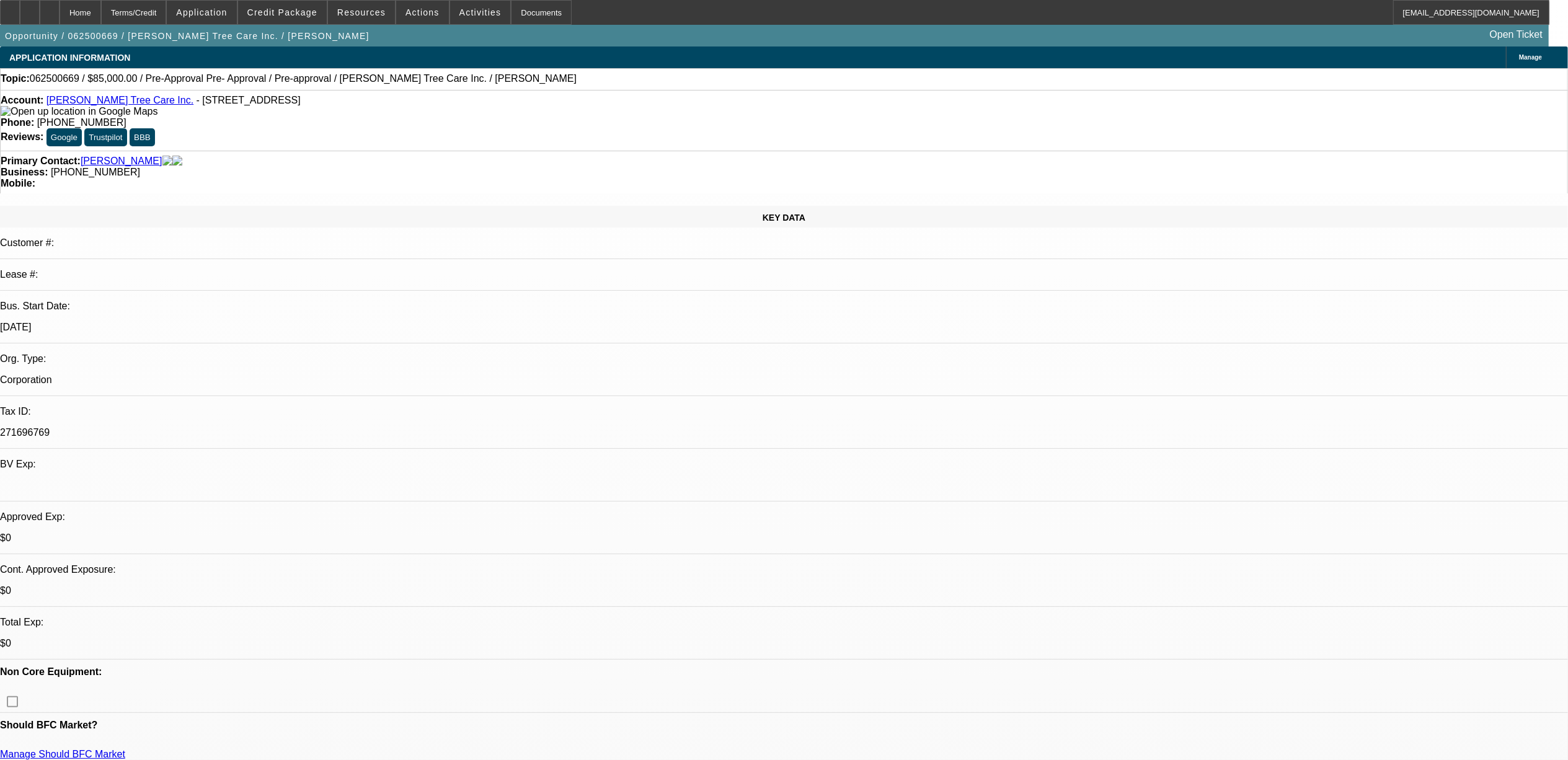
select select "0"
select select "0.1"
select select "0"
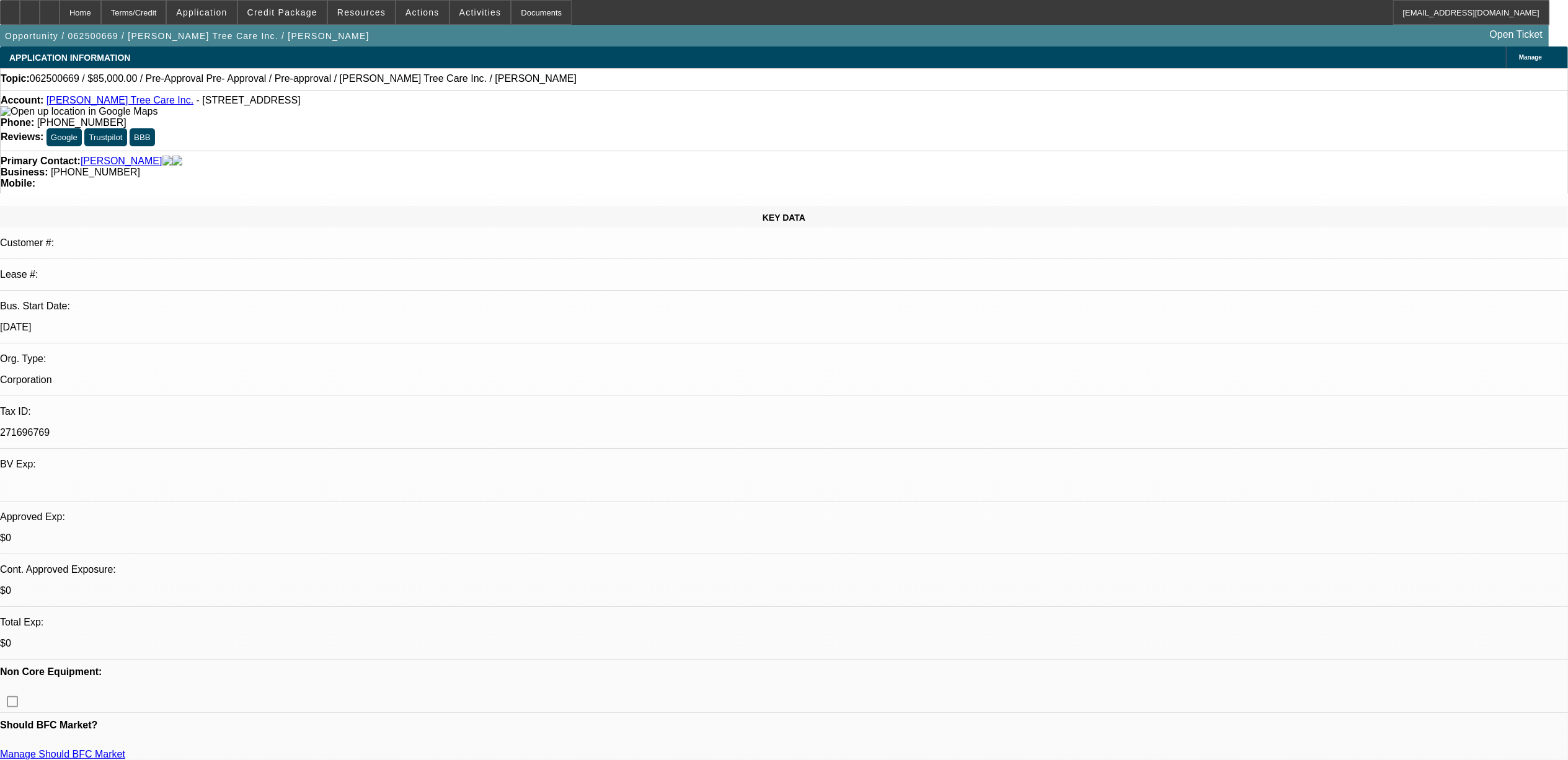
select select "0.1"
select select "0"
select select "0.1"
select select "1"
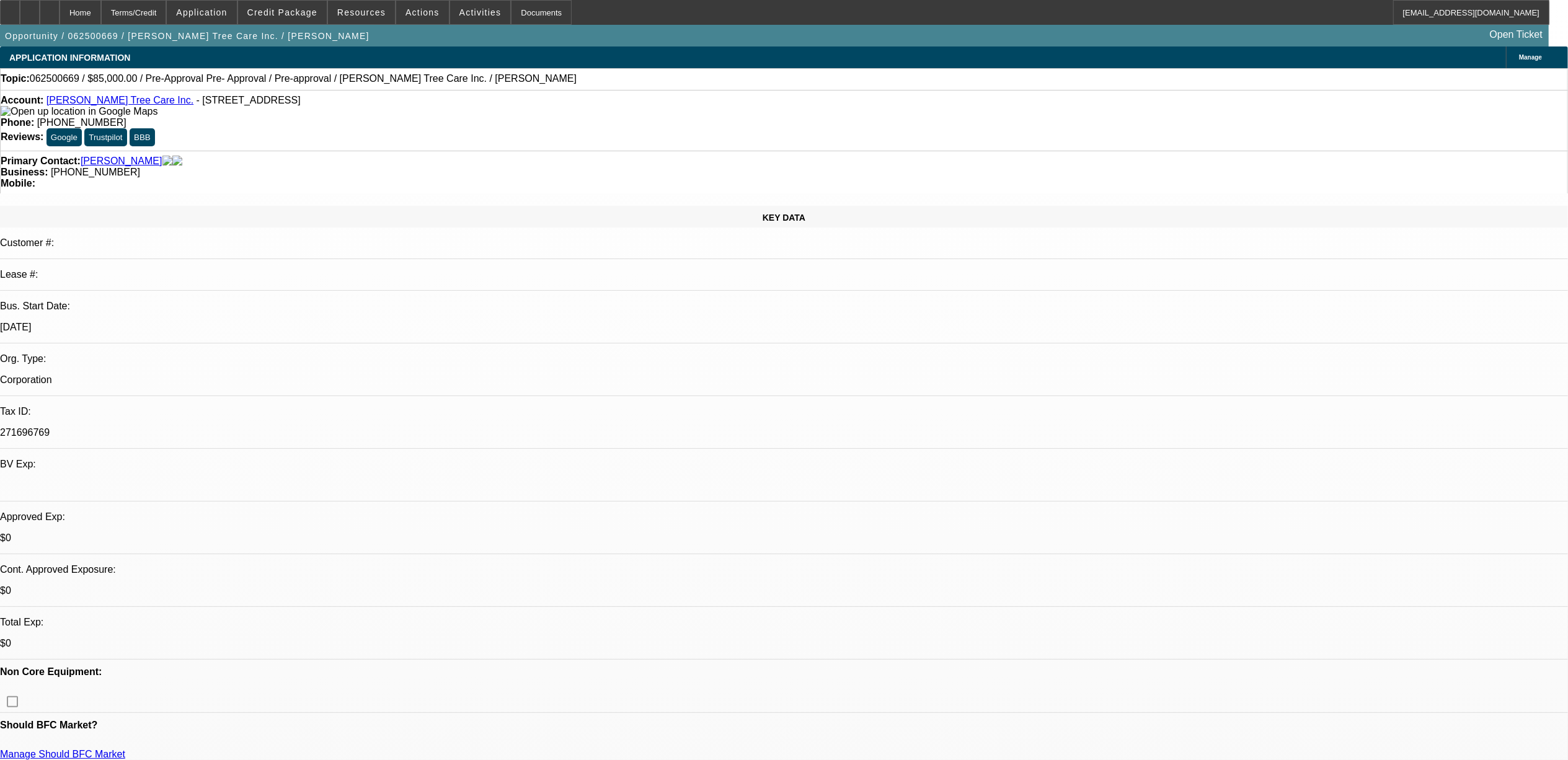
select select "1"
select select "5"
select select "1"
select select "5"
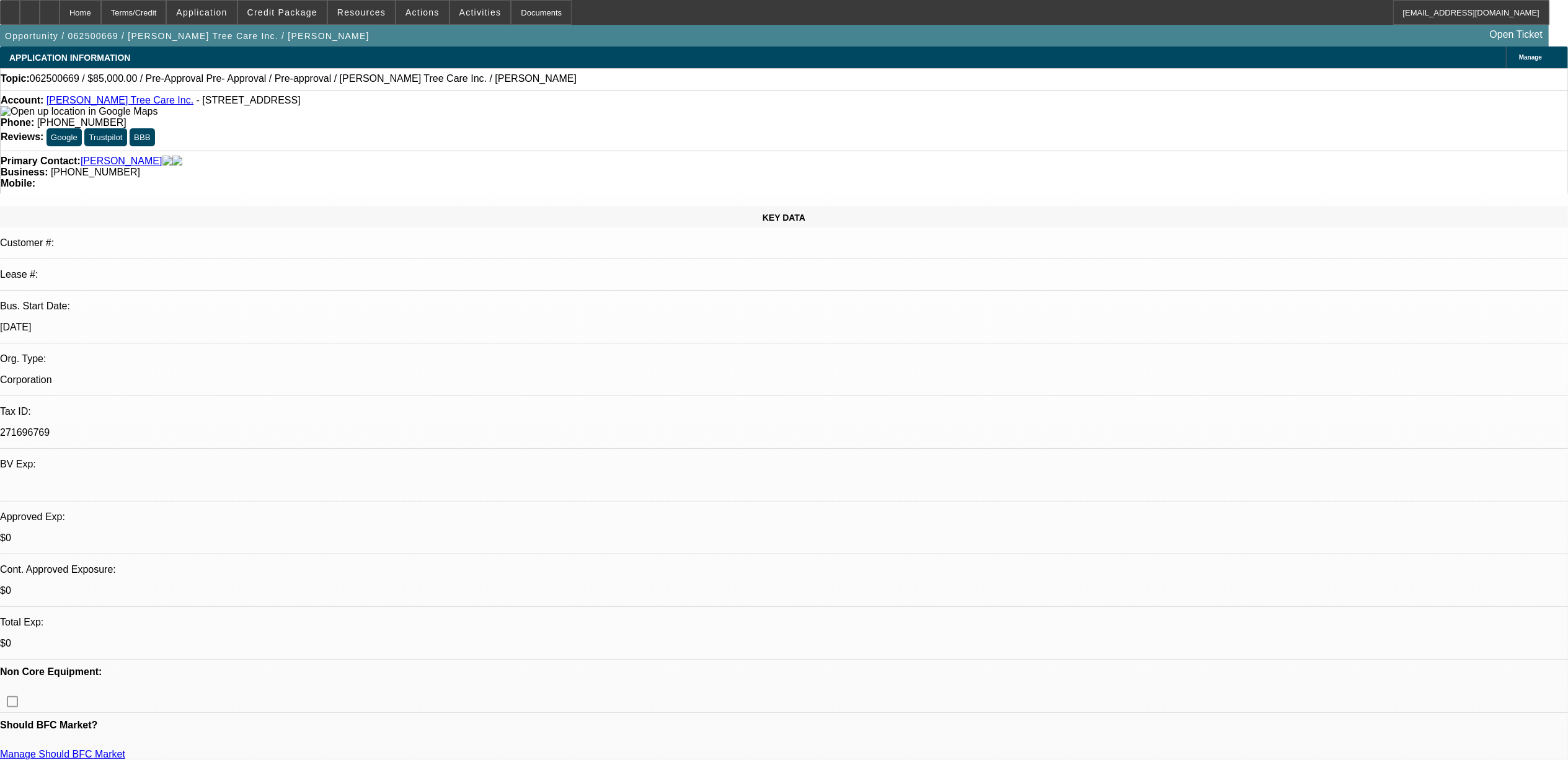
select select "1"
select select "5"
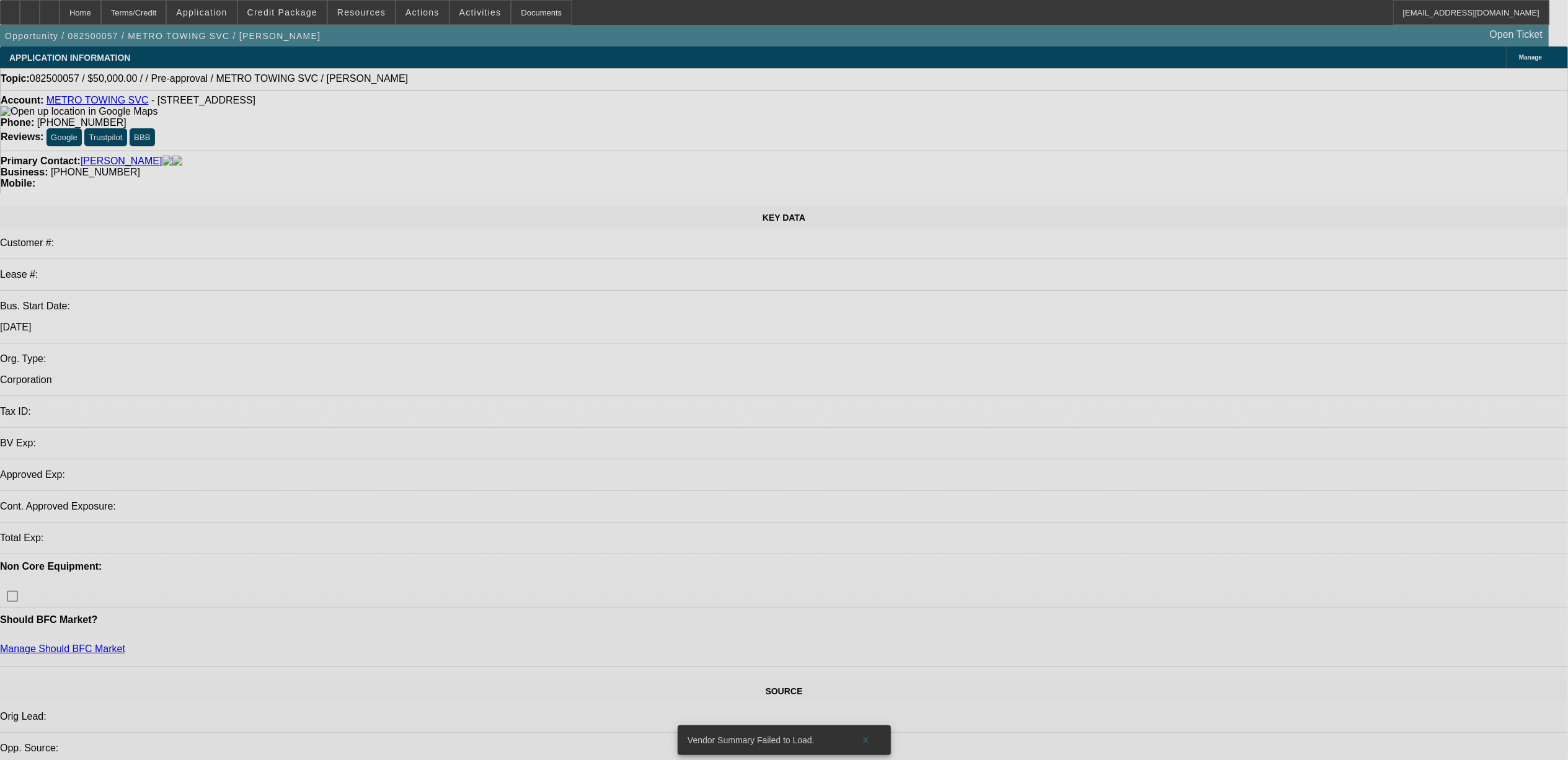
select select "0"
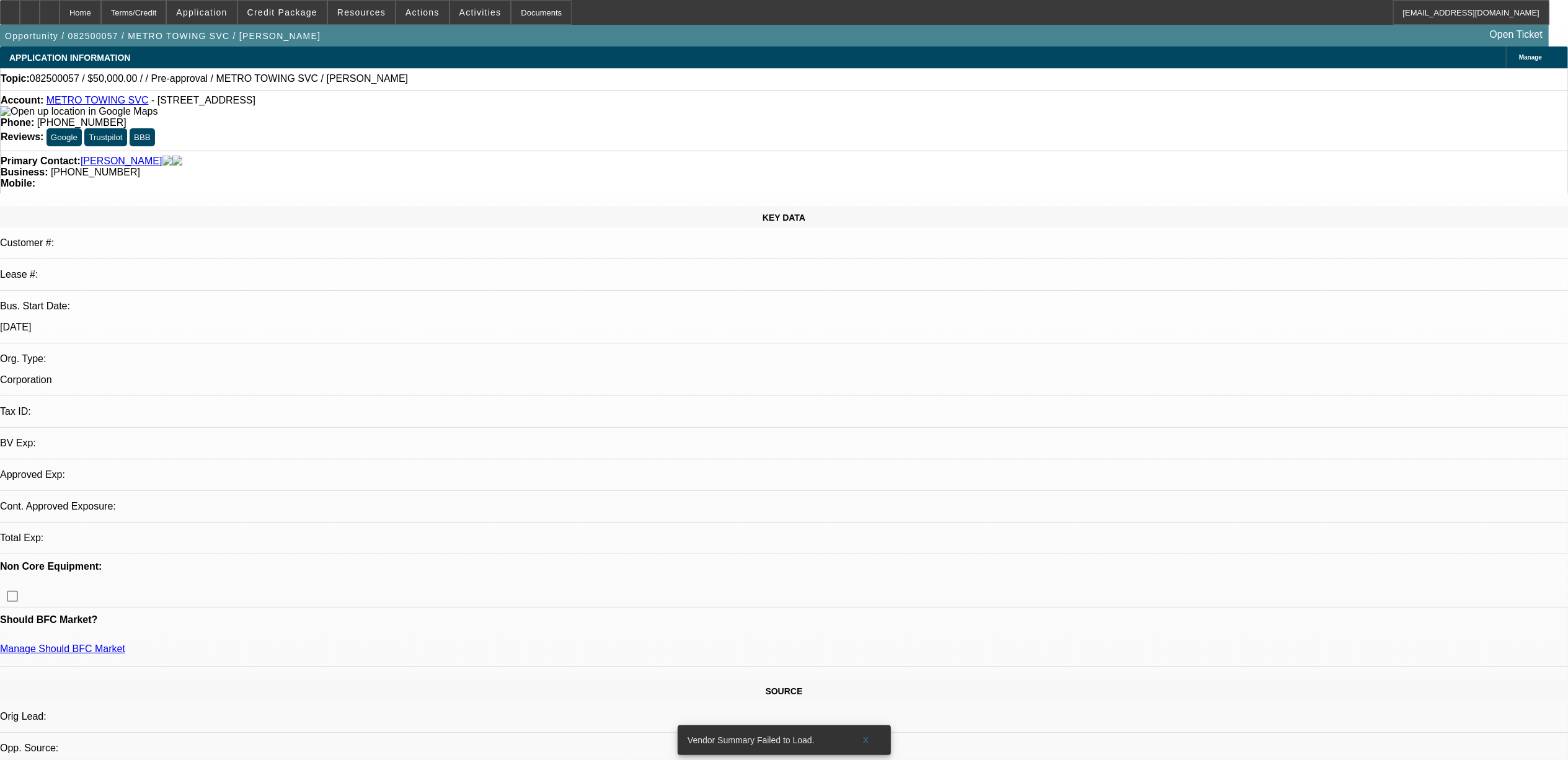
select select "2"
select select "0.1"
select select "4"
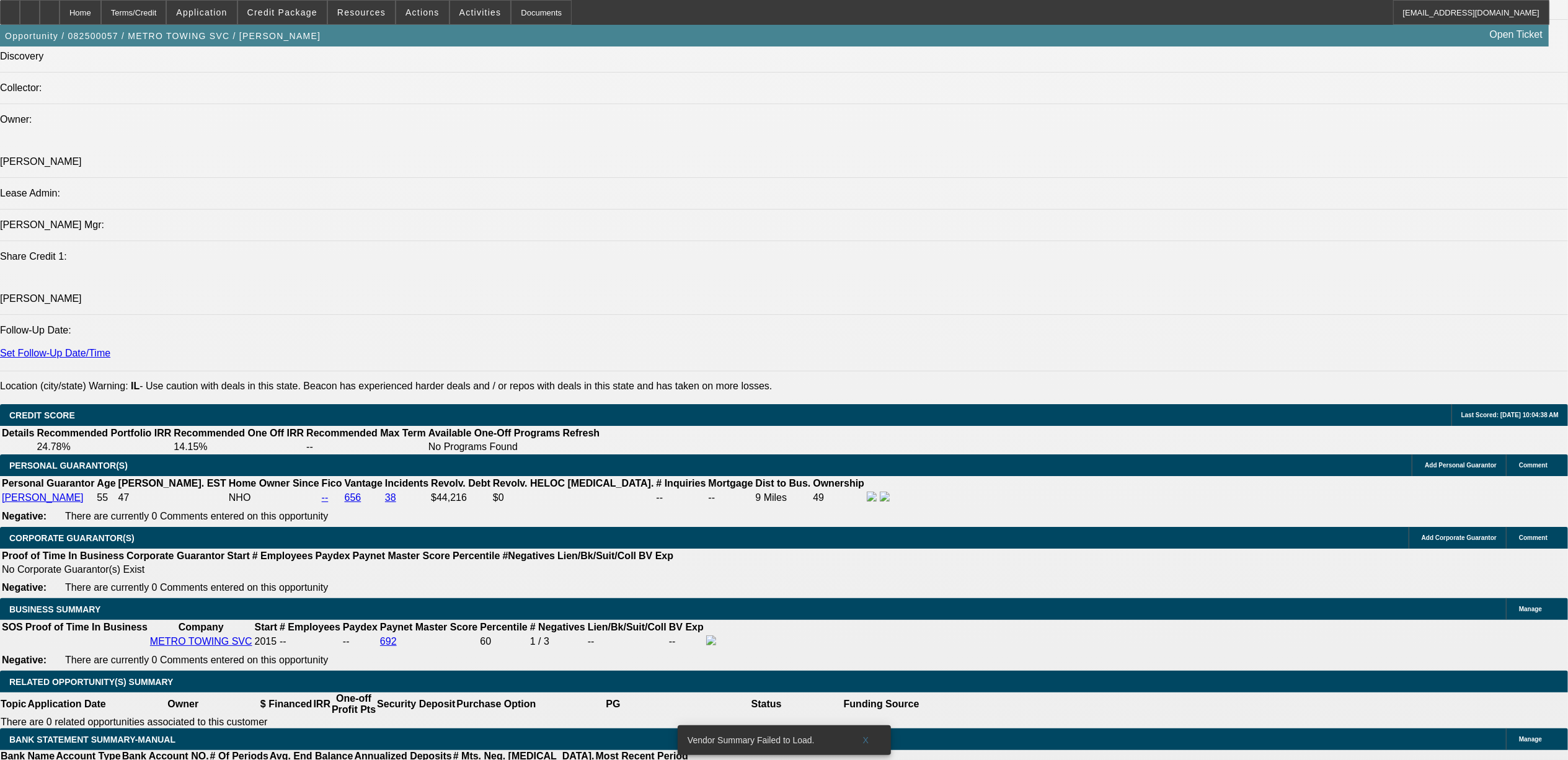
scroll to position [1405, 0]
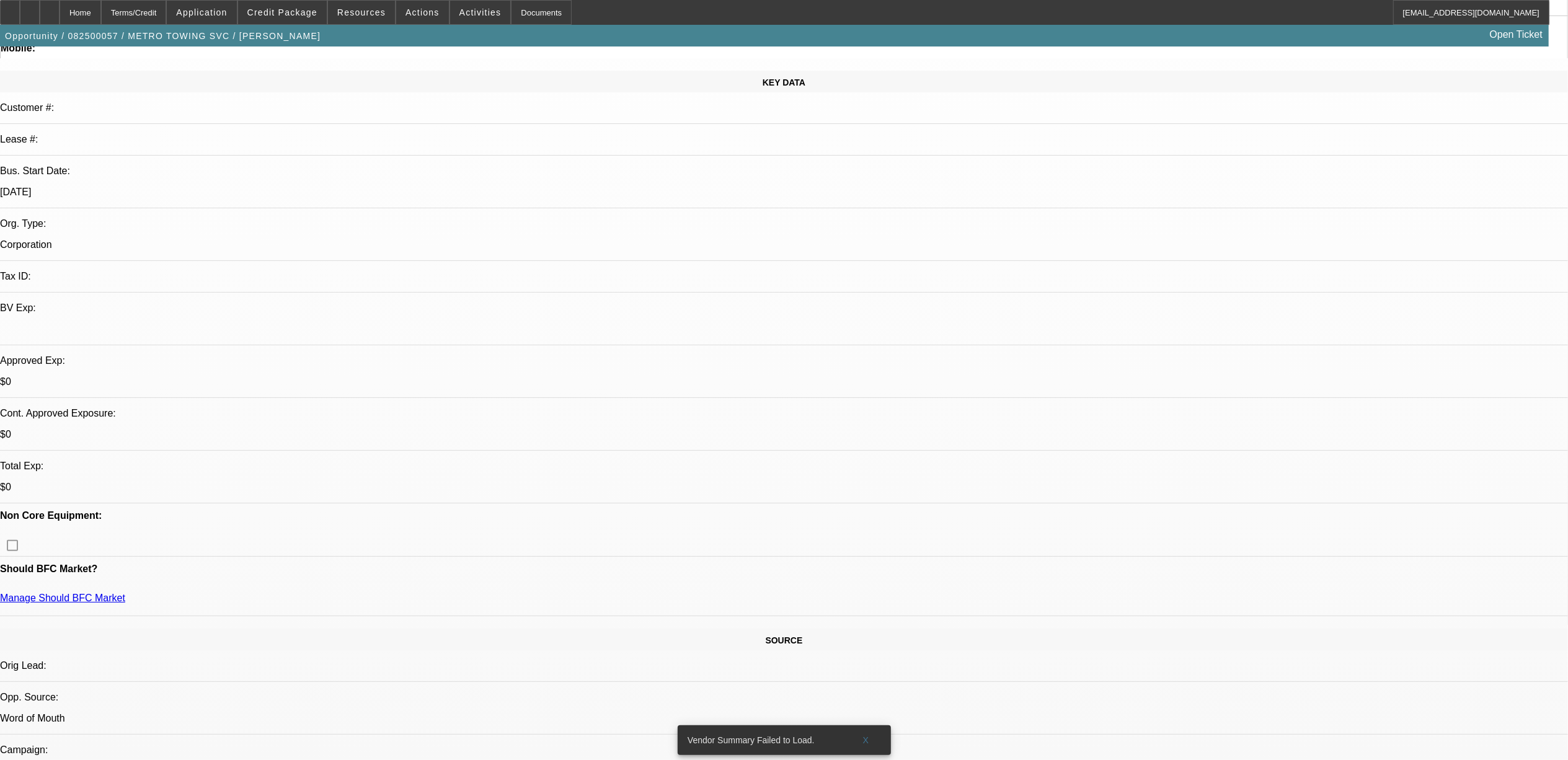
scroll to position [82, 0]
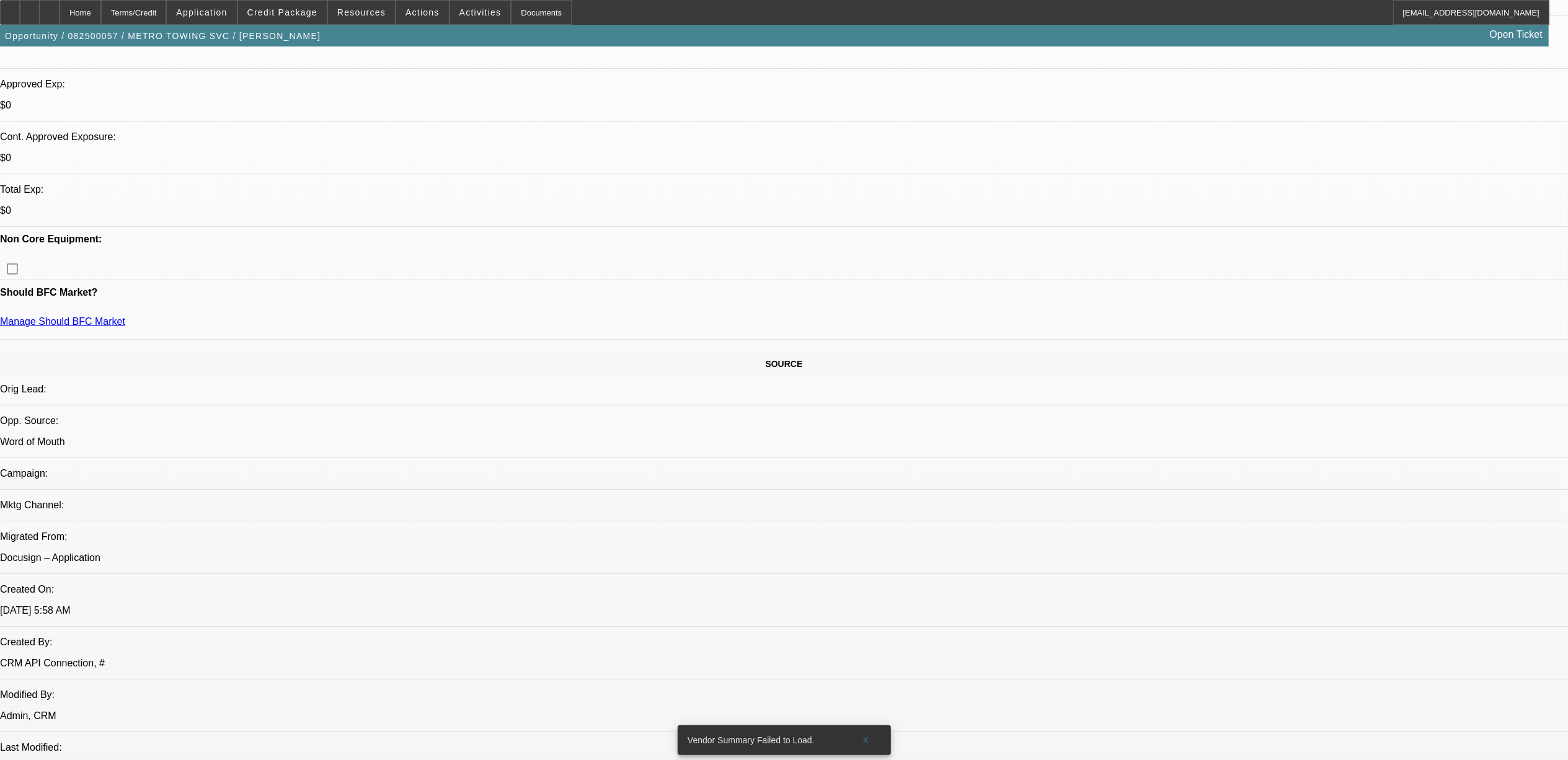
scroll to position [413, 0]
